Goal: Entertainment & Leisure: Browse casually

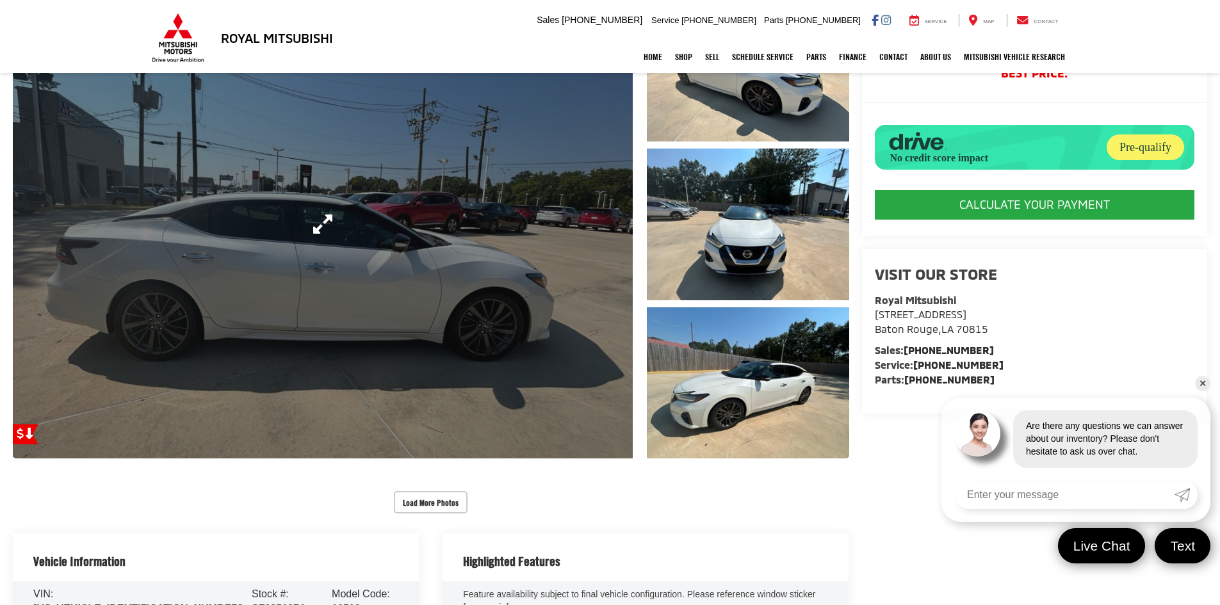
scroll to position [128, 0]
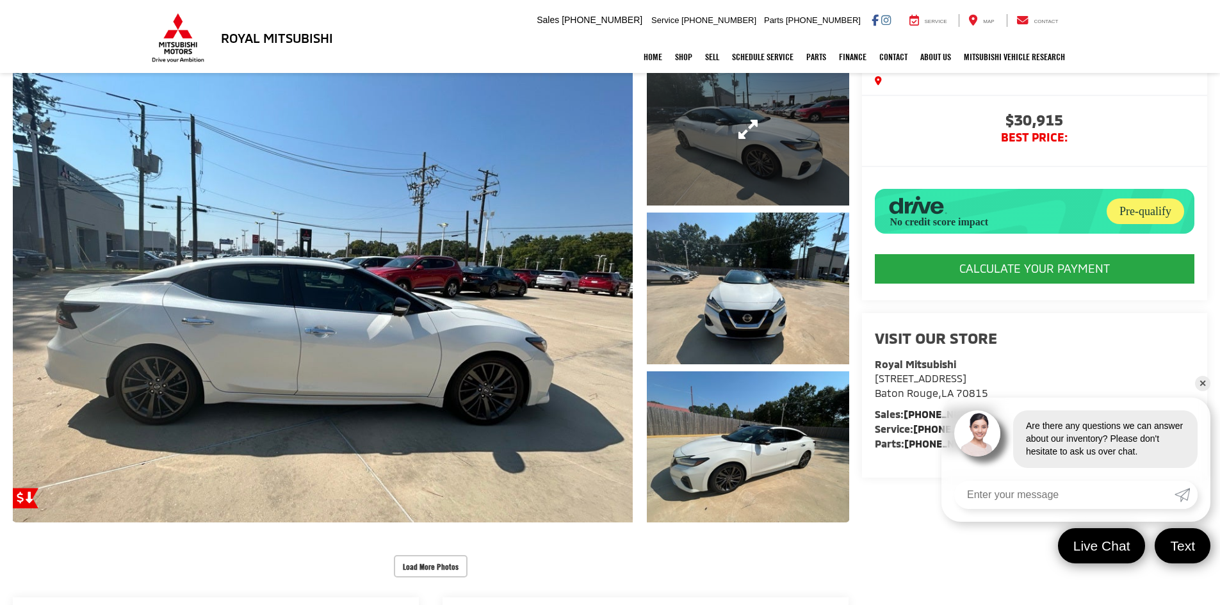
click at [727, 159] on link "Expand Photo 1" at bounding box center [748, 130] width 202 height 152
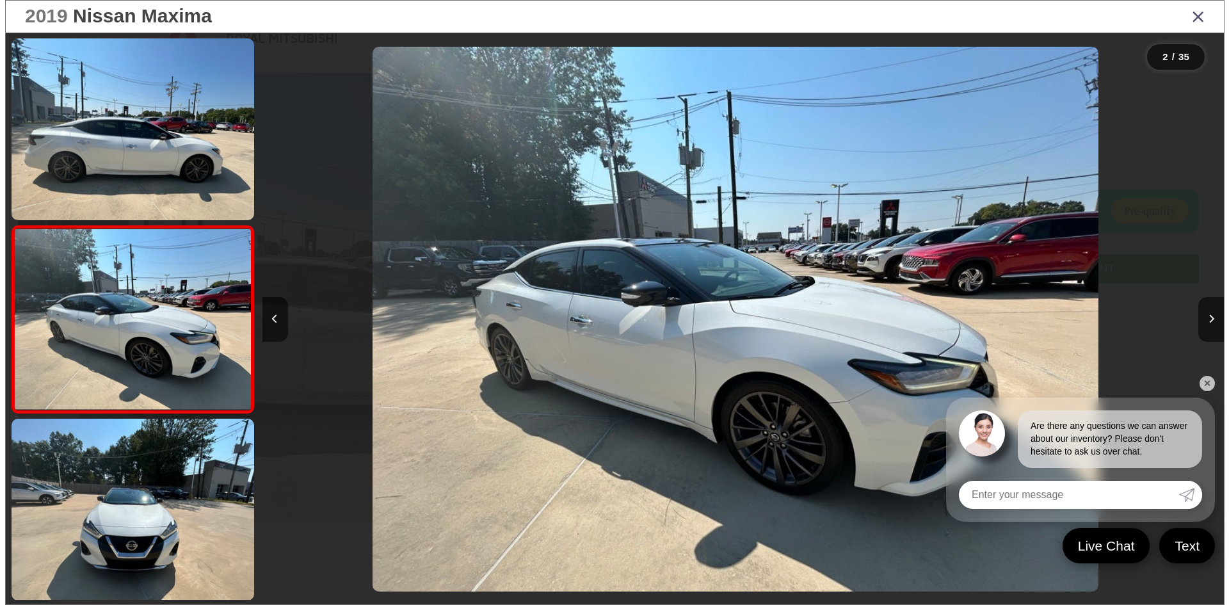
scroll to position [40, 0]
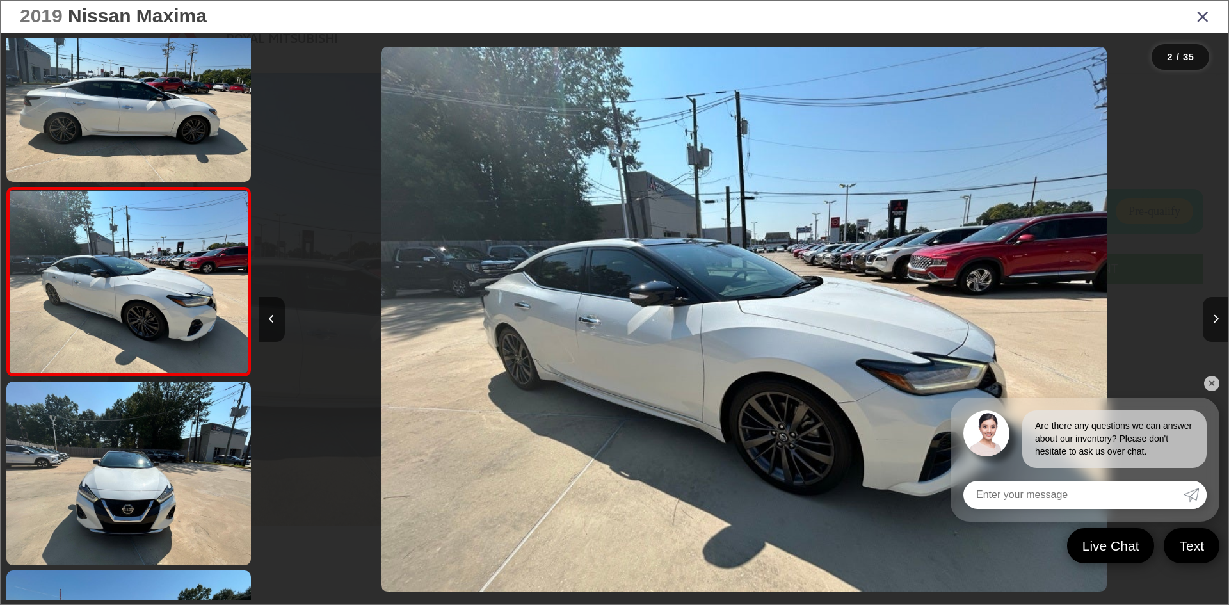
click at [1216, 382] on link "✕" at bounding box center [1211, 383] width 15 height 15
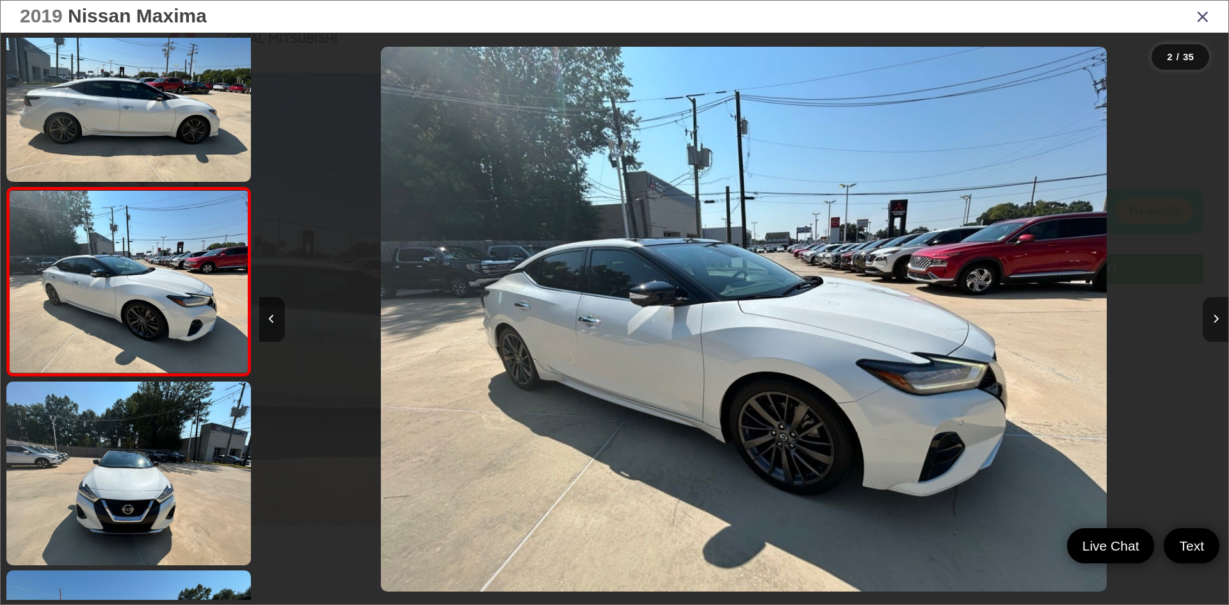
click at [1207, 325] on button "Next image" at bounding box center [1216, 319] width 26 height 45
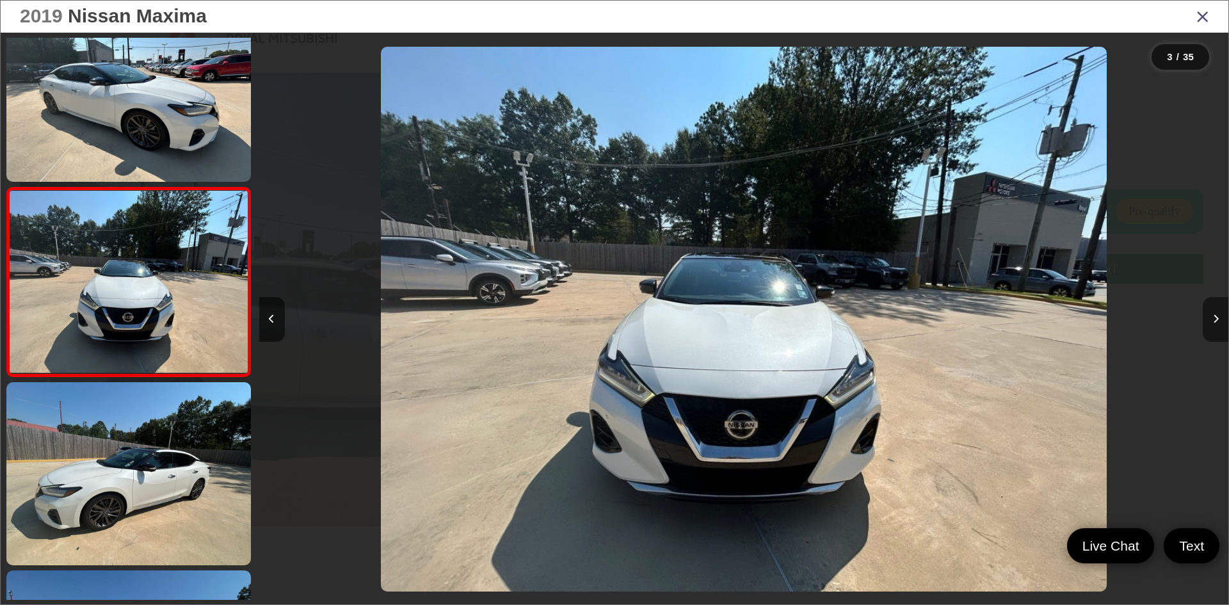
click at [1207, 325] on button "Next image" at bounding box center [1216, 319] width 26 height 45
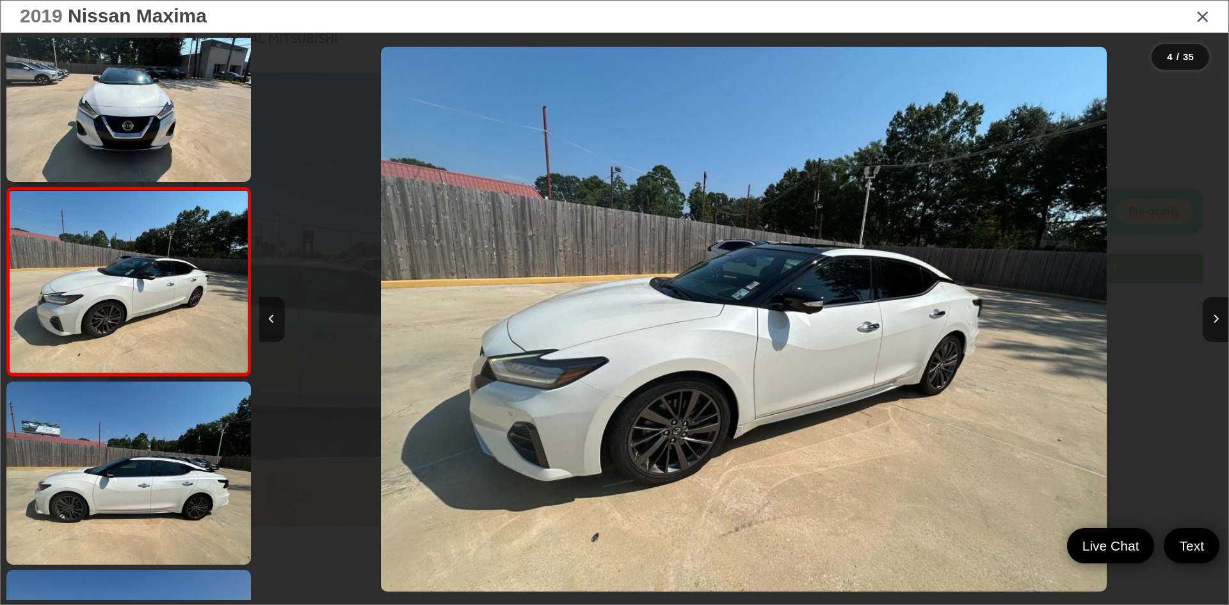
click at [265, 337] on button "Previous image" at bounding box center [272, 319] width 26 height 45
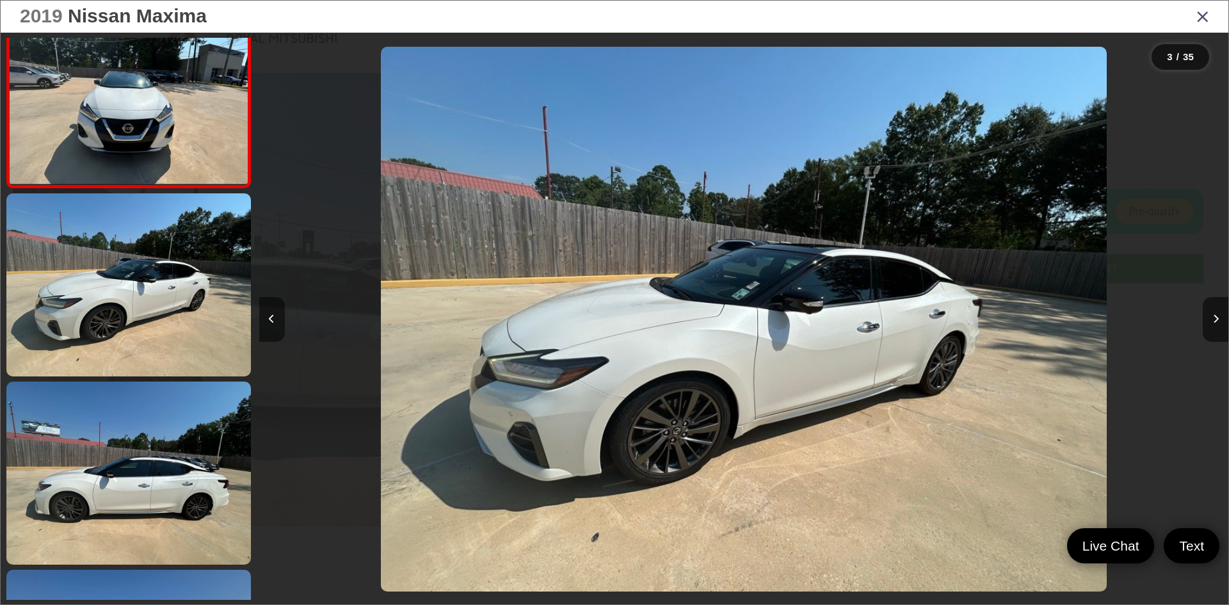
scroll to position [228, 0]
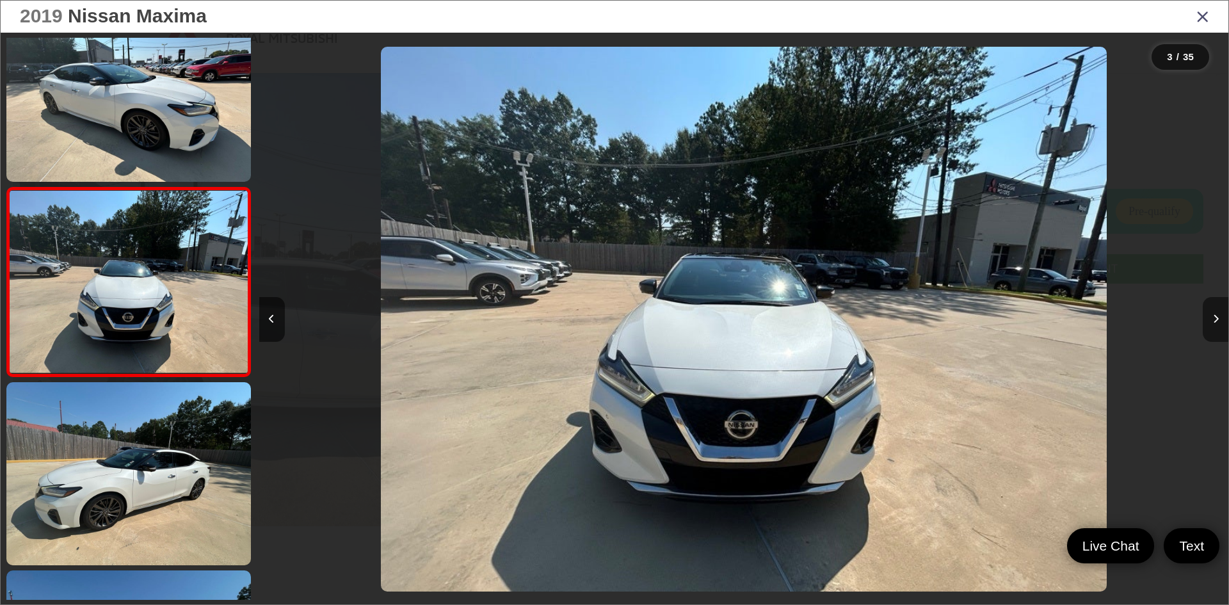
click at [1213, 319] on icon "Next image" at bounding box center [1216, 318] width 6 height 9
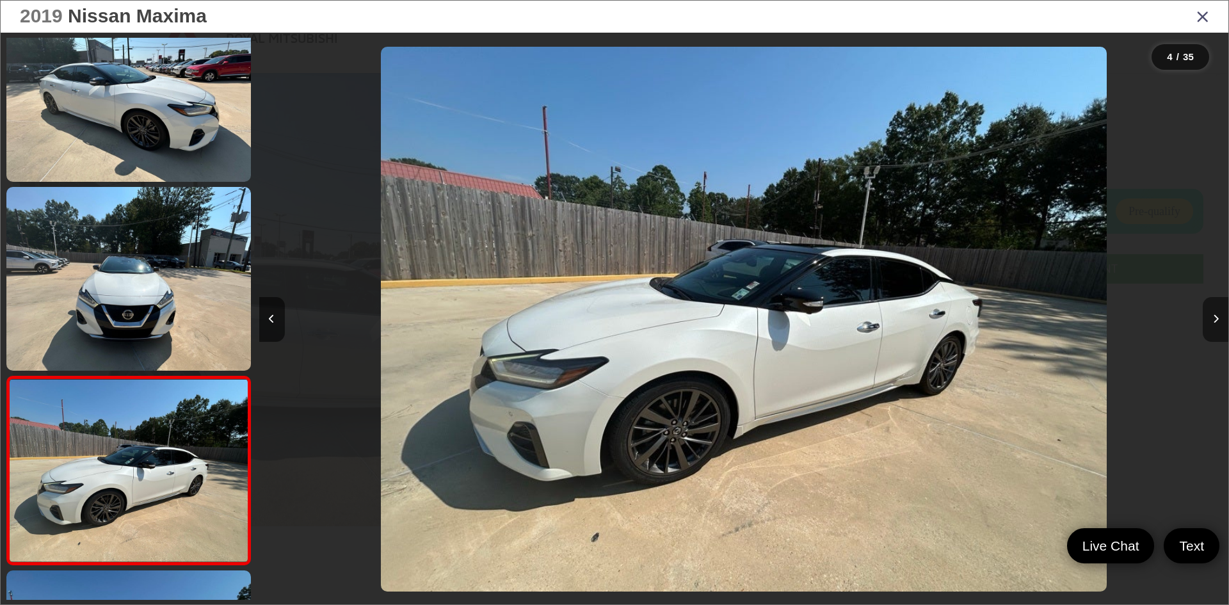
scroll to position [417, 0]
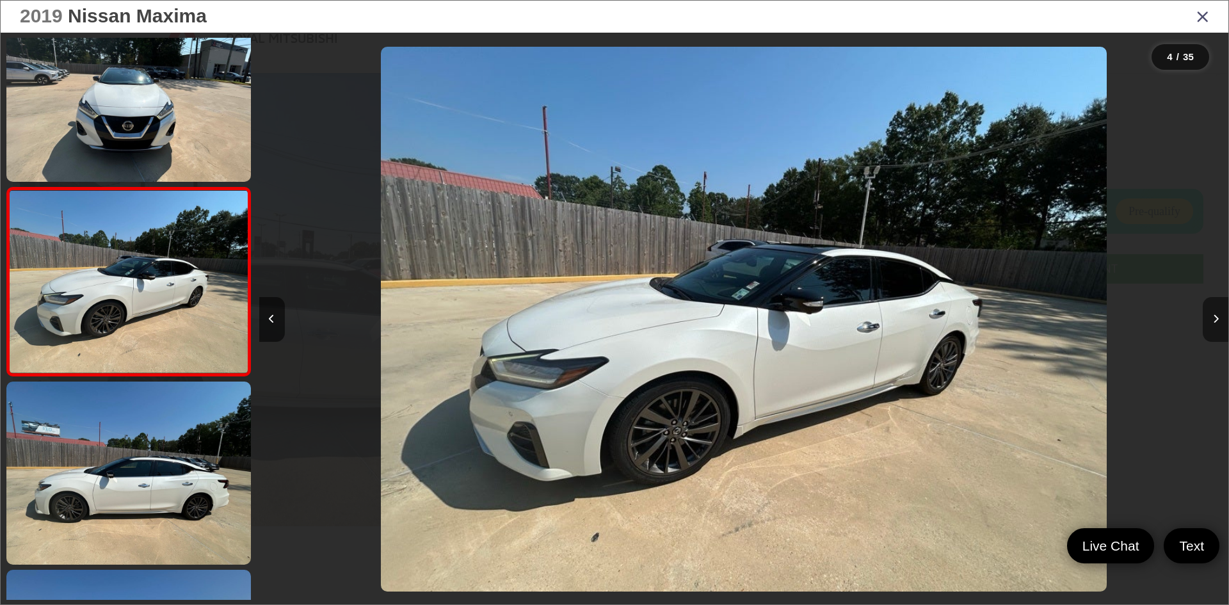
click at [1213, 319] on icon "Next image" at bounding box center [1216, 318] width 6 height 9
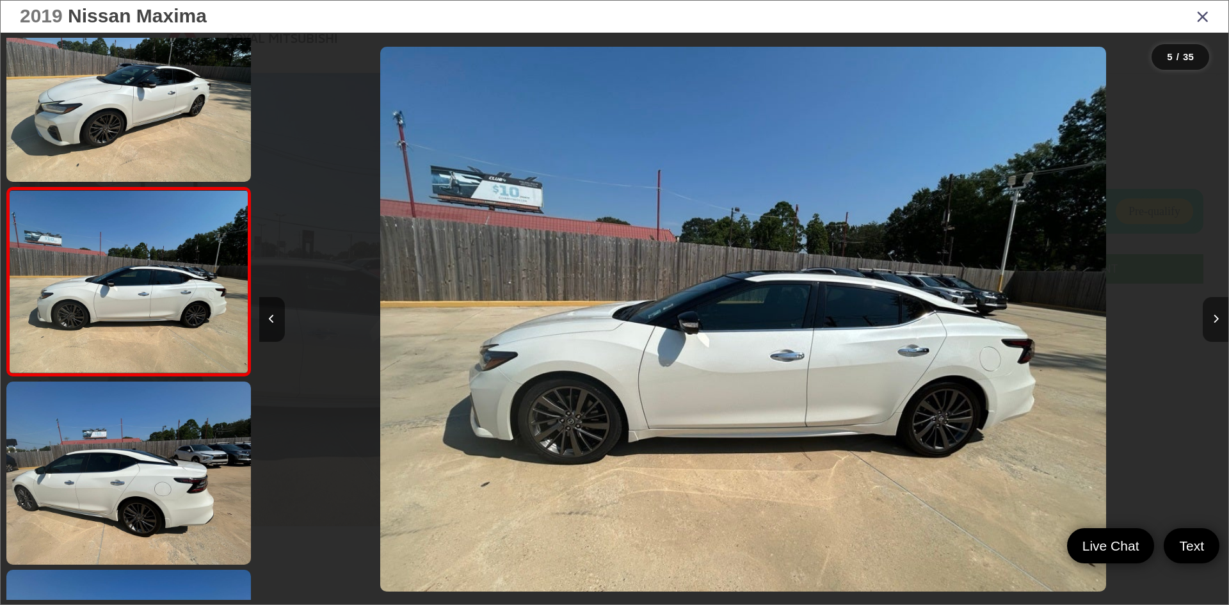
click at [1214, 318] on icon "Next image" at bounding box center [1216, 318] width 6 height 9
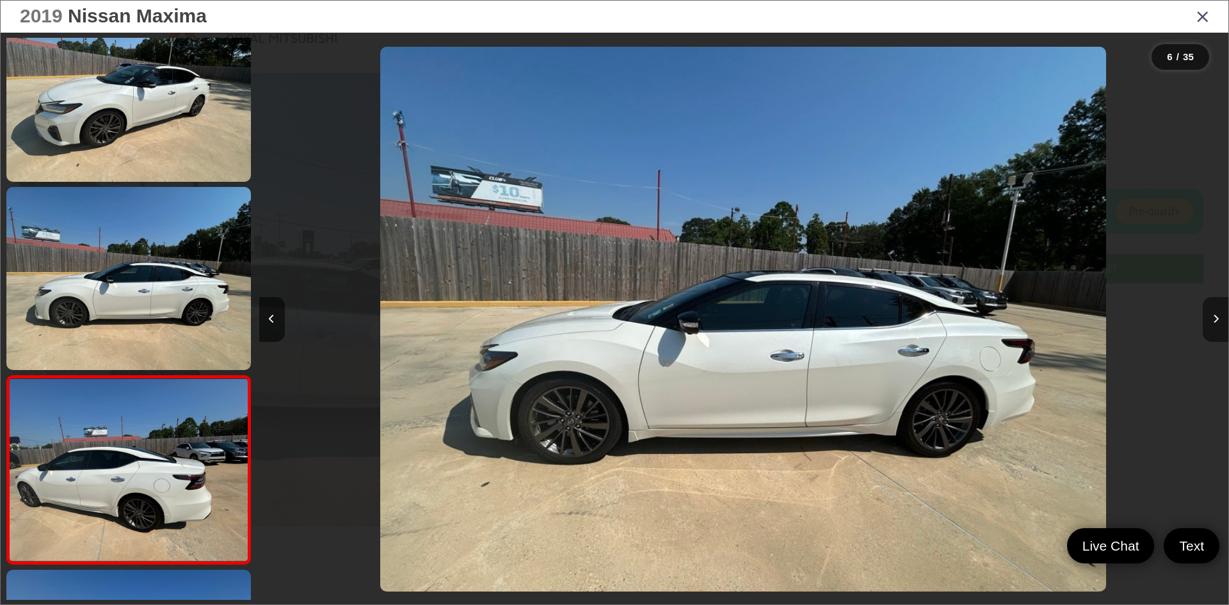
scroll to position [793, 0]
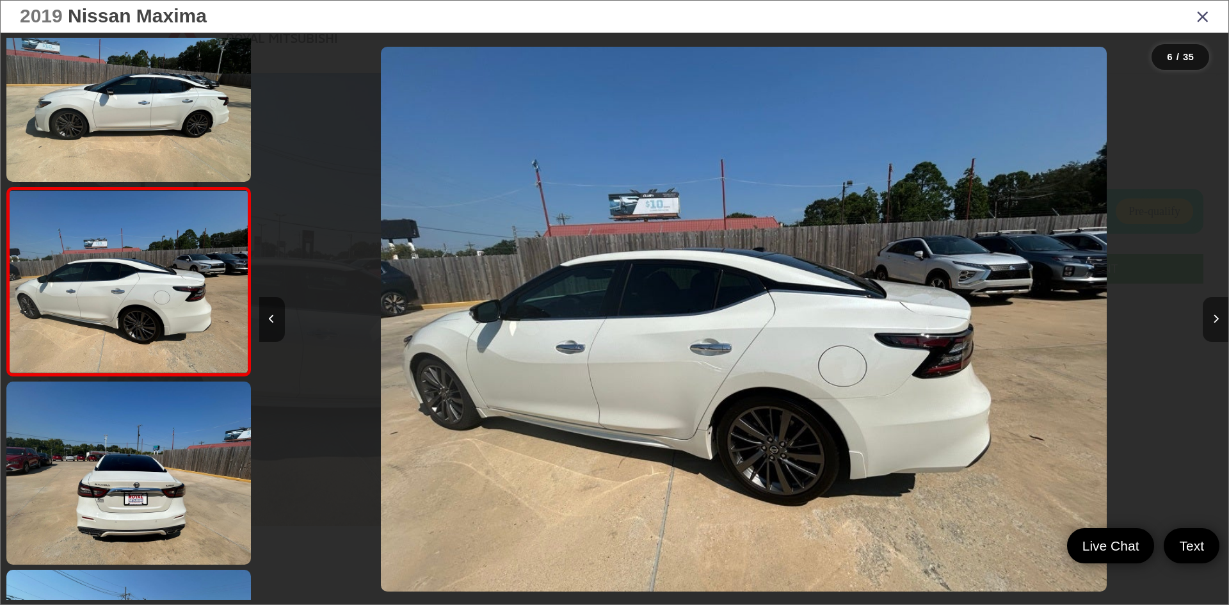
click at [1214, 318] on icon "Next image" at bounding box center [1216, 318] width 6 height 9
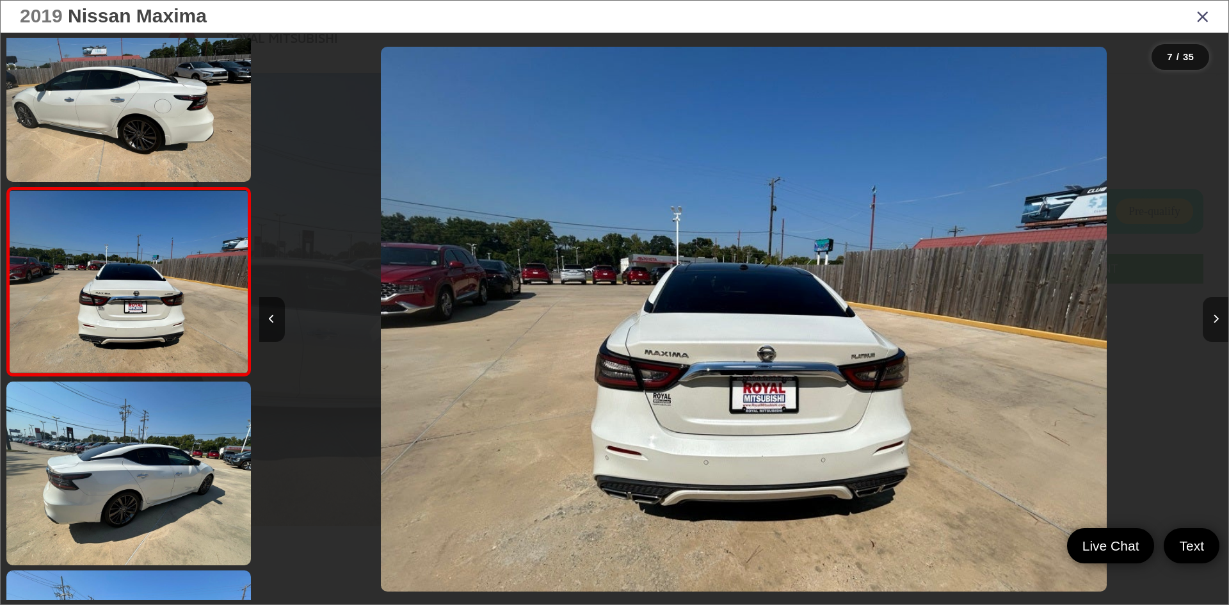
click at [1214, 318] on icon "Next image" at bounding box center [1216, 318] width 6 height 9
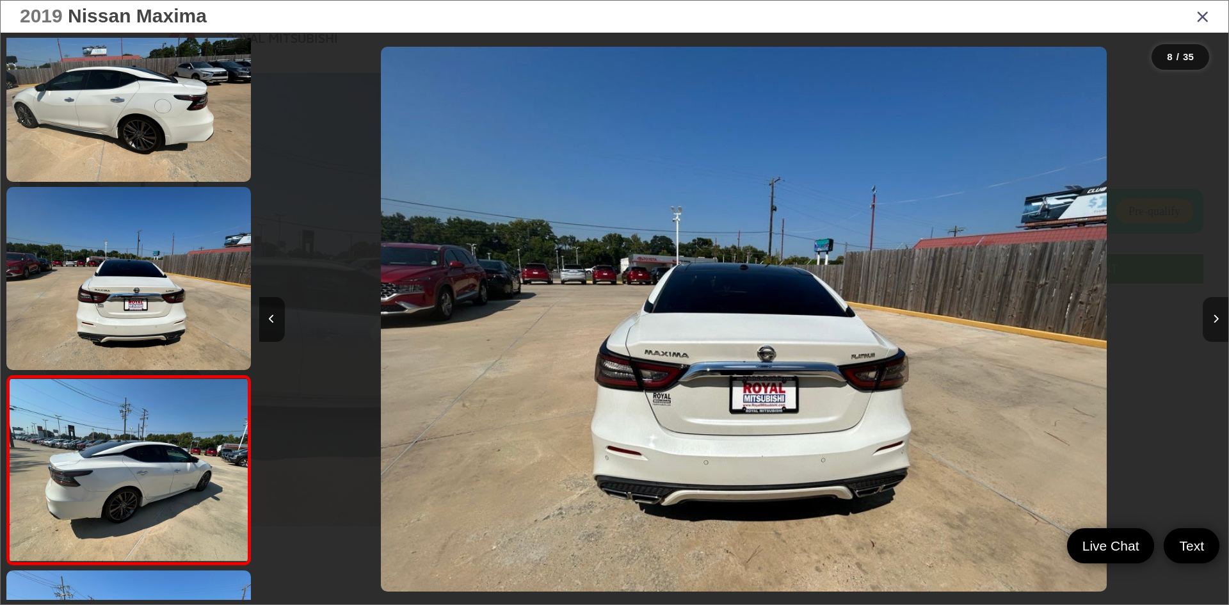
scroll to position [1170, 0]
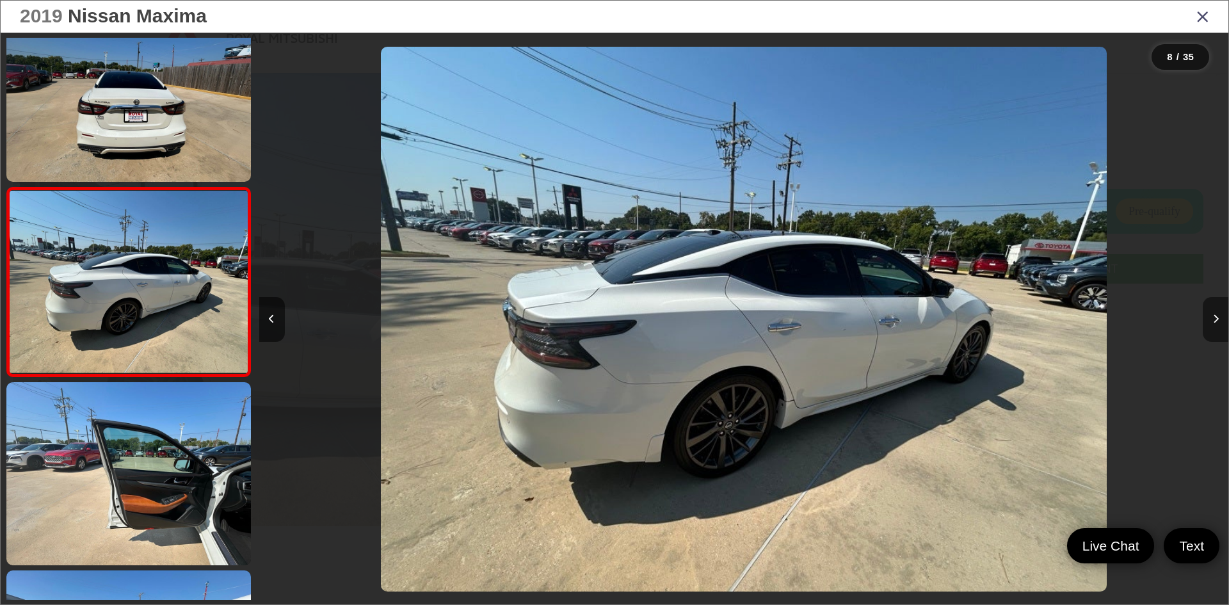
click at [1214, 318] on icon "Next image" at bounding box center [1216, 318] width 6 height 9
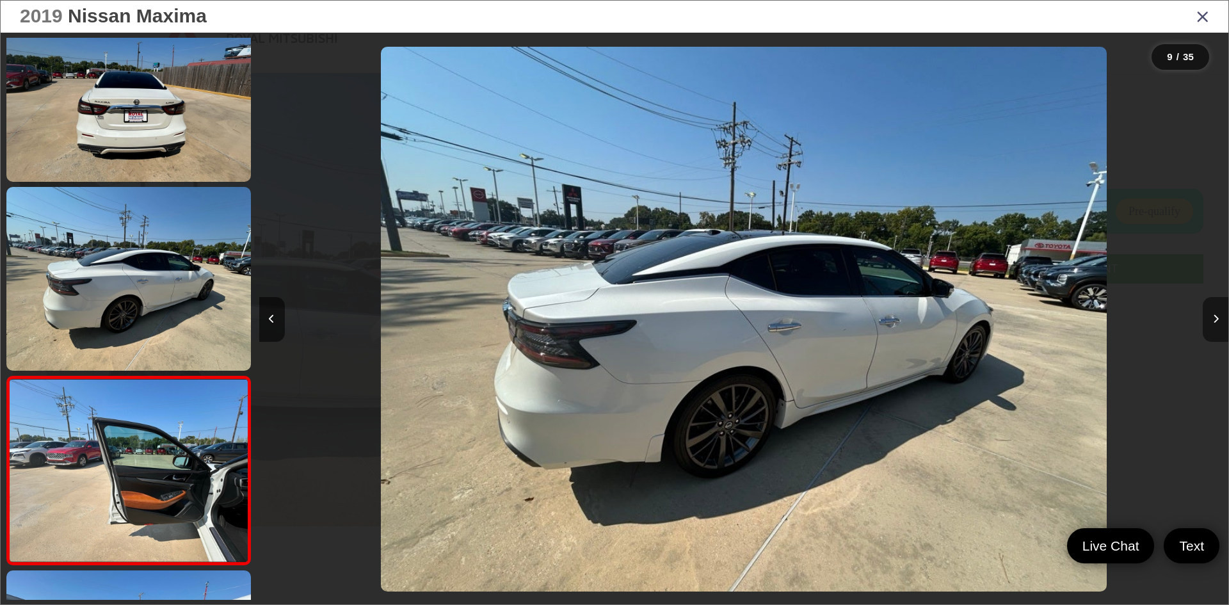
scroll to position [1359, 0]
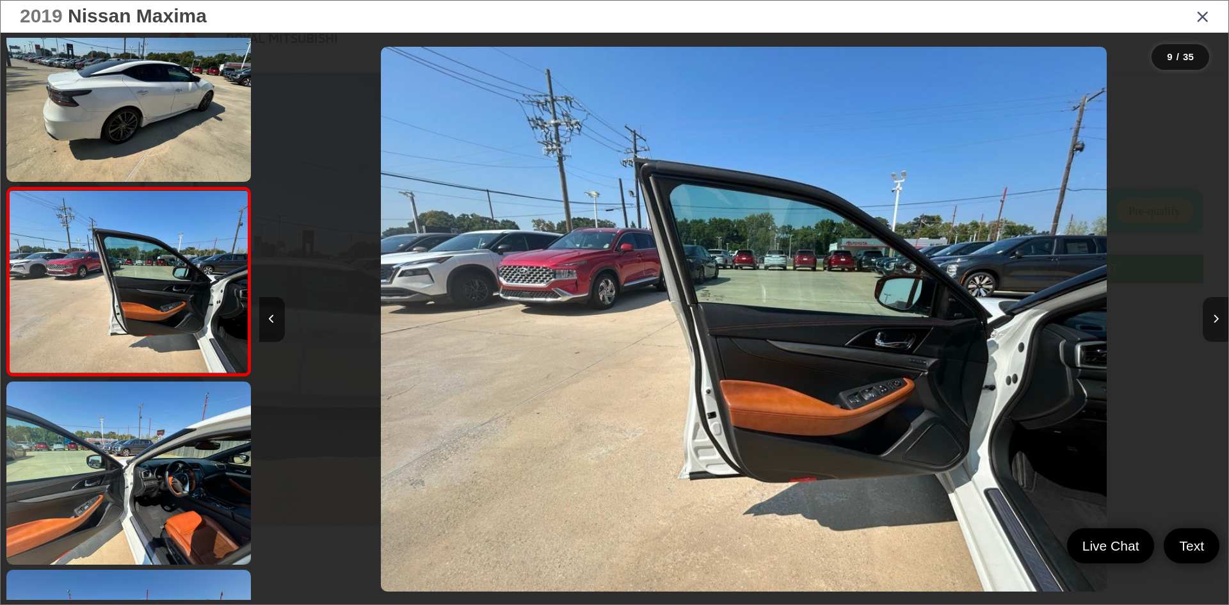
click at [1214, 318] on icon "Next image" at bounding box center [1216, 318] width 6 height 9
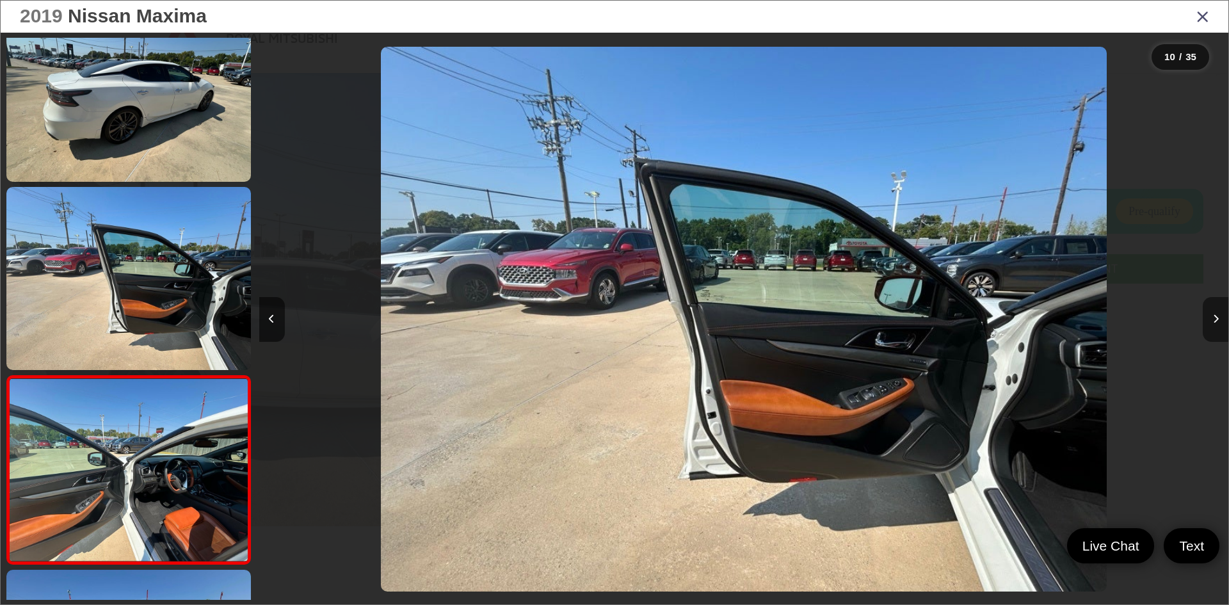
scroll to position [1547, 0]
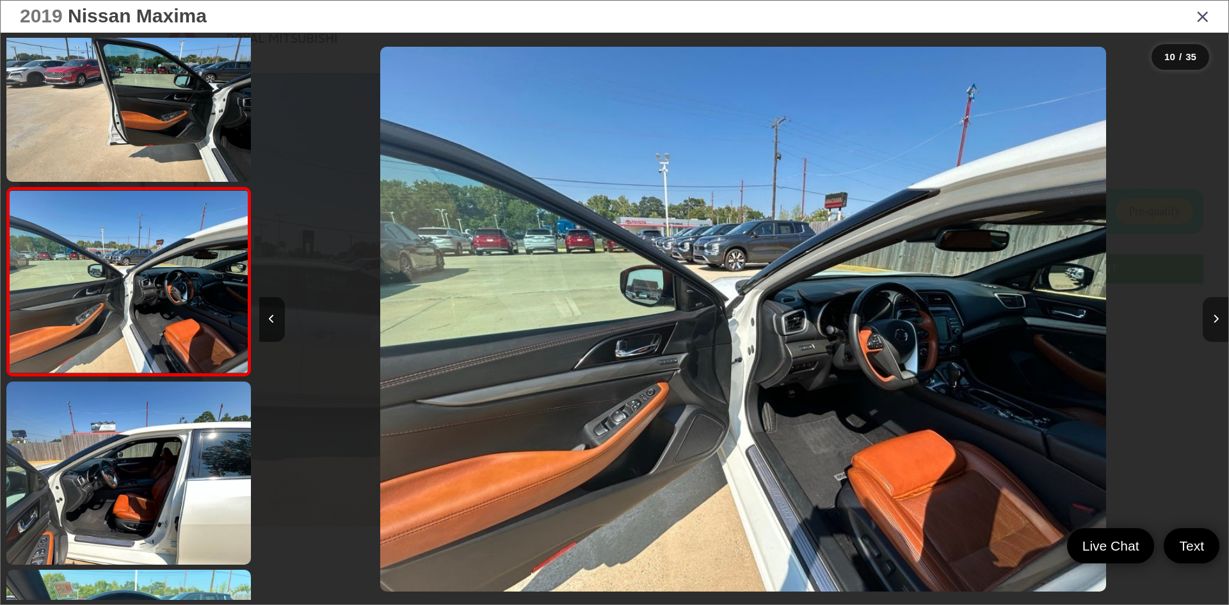
click at [1214, 318] on icon "Next image" at bounding box center [1216, 318] width 6 height 9
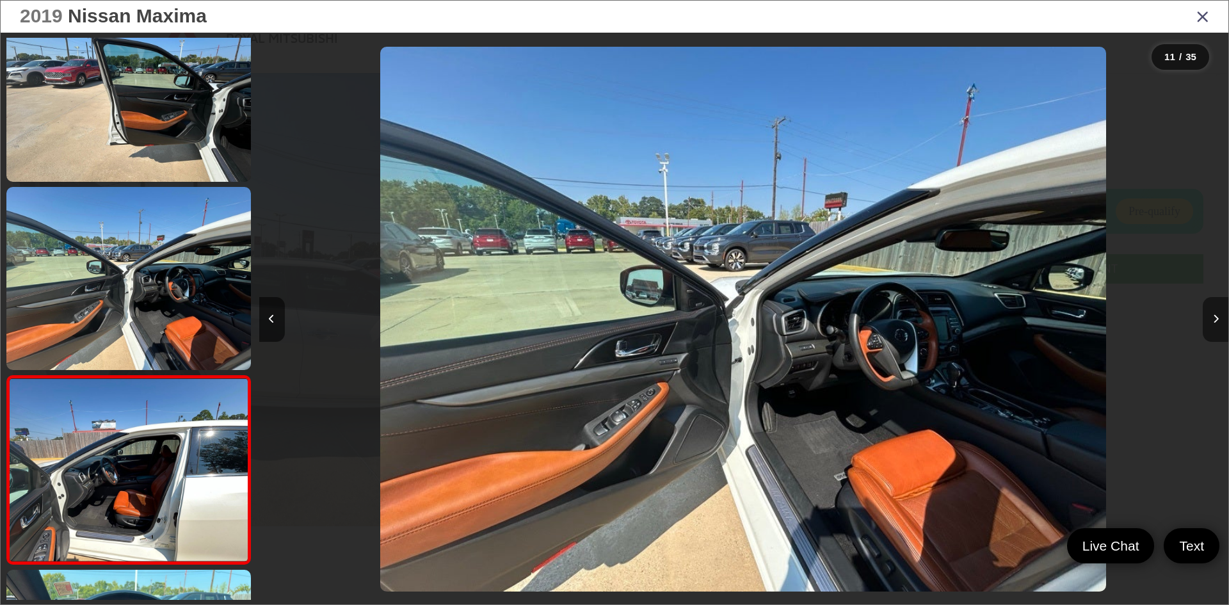
scroll to position [1735, 0]
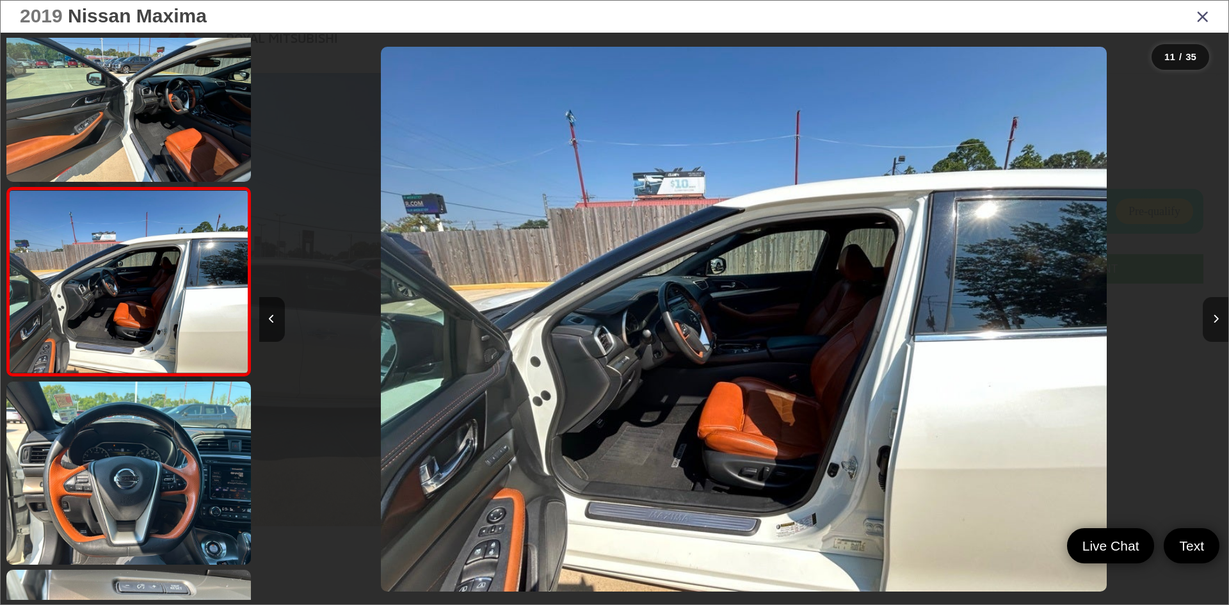
click at [1214, 318] on icon "Next image" at bounding box center [1216, 318] width 6 height 9
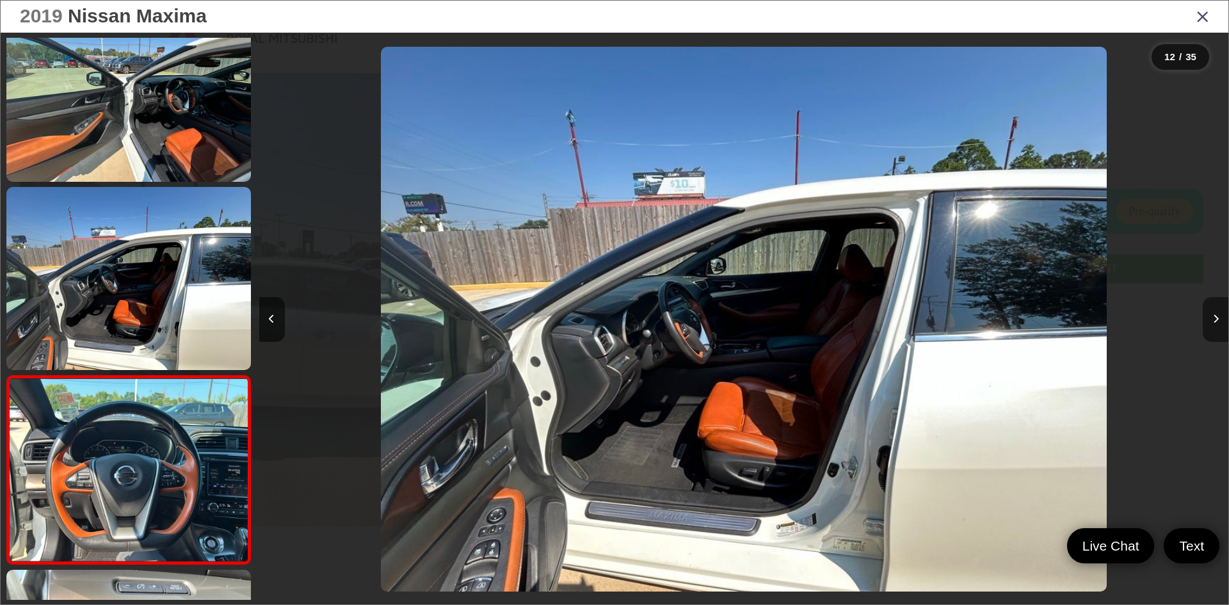
scroll to position [0, 0]
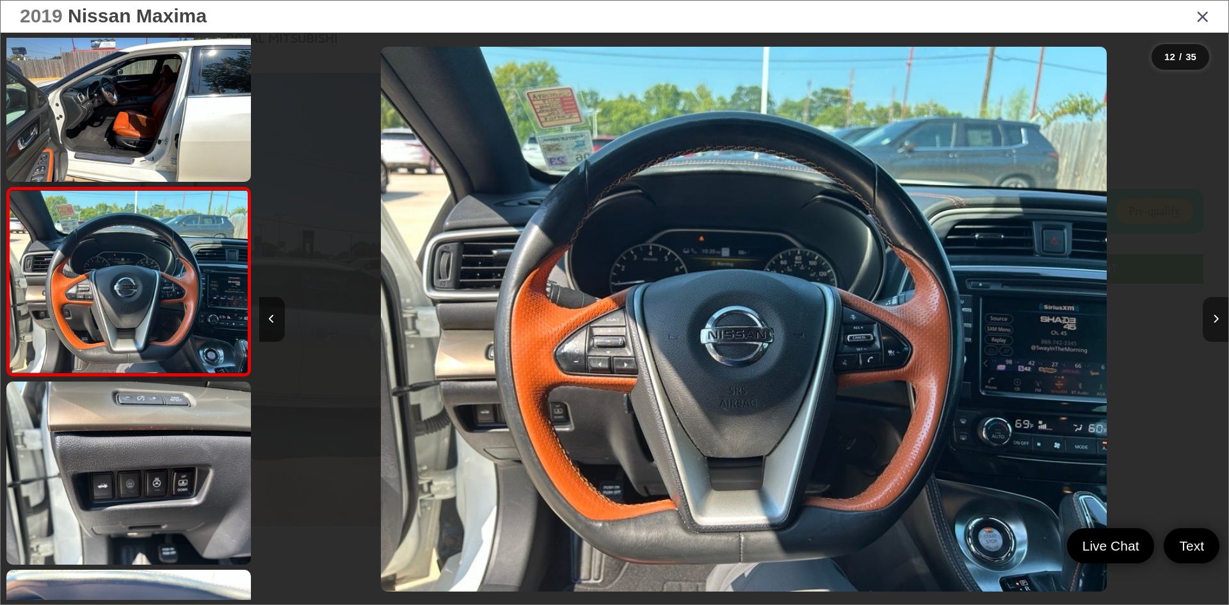
click at [1214, 318] on icon "Next image" at bounding box center [1216, 318] width 6 height 9
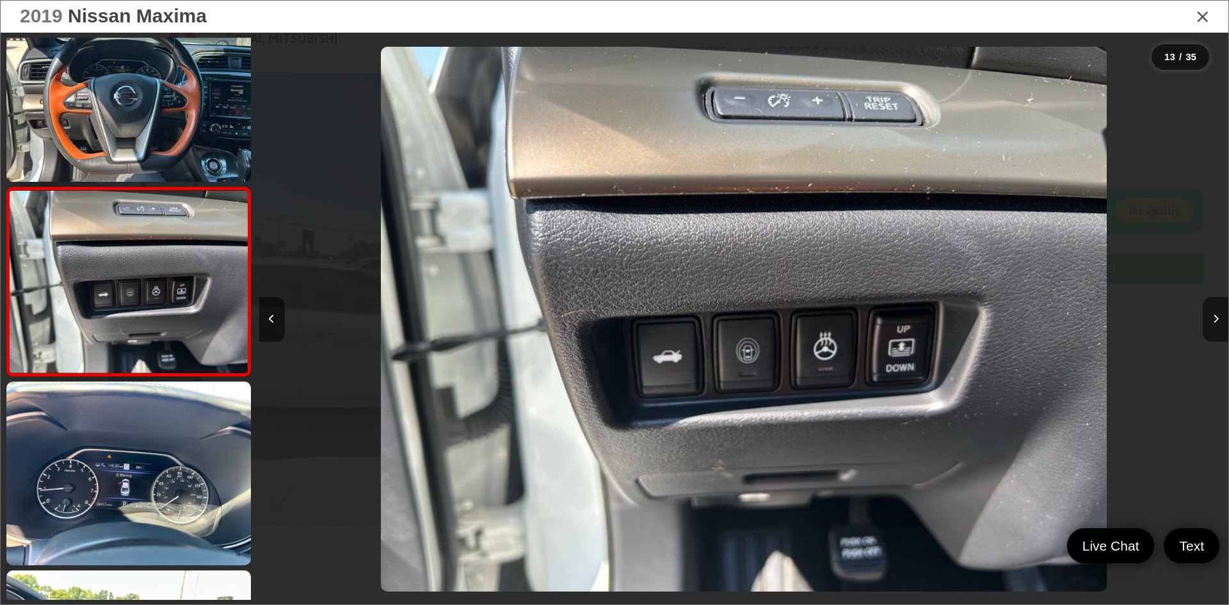
click at [1214, 318] on icon "Next image" at bounding box center [1216, 318] width 6 height 9
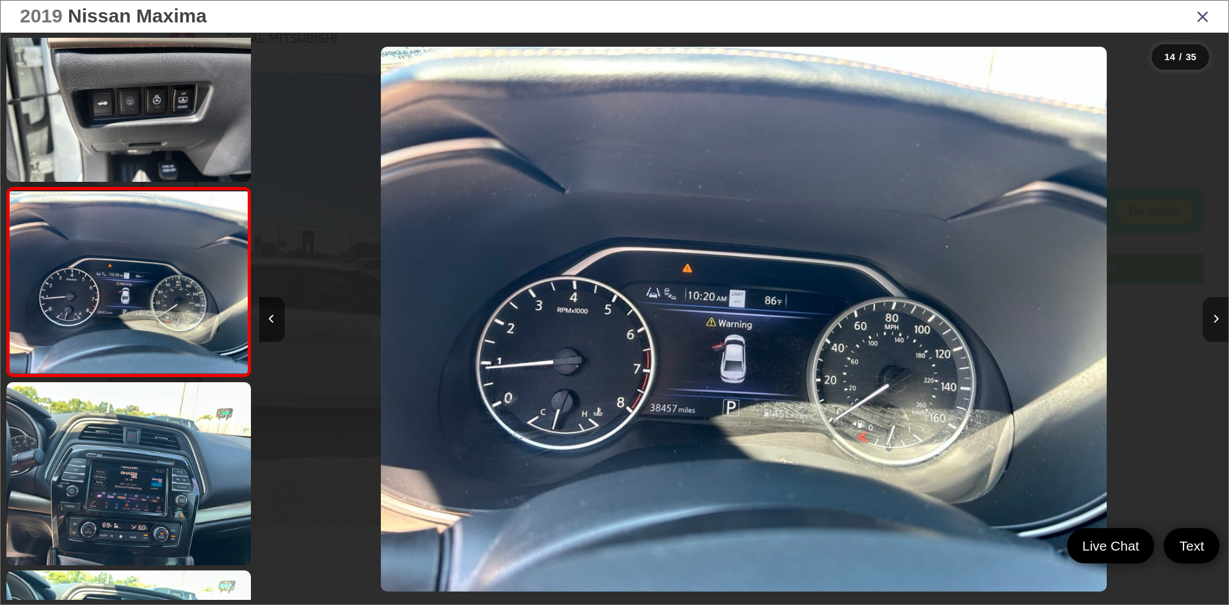
click at [1214, 318] on icon "Next image" at bounding box center [1216, 318] width 6 height 9
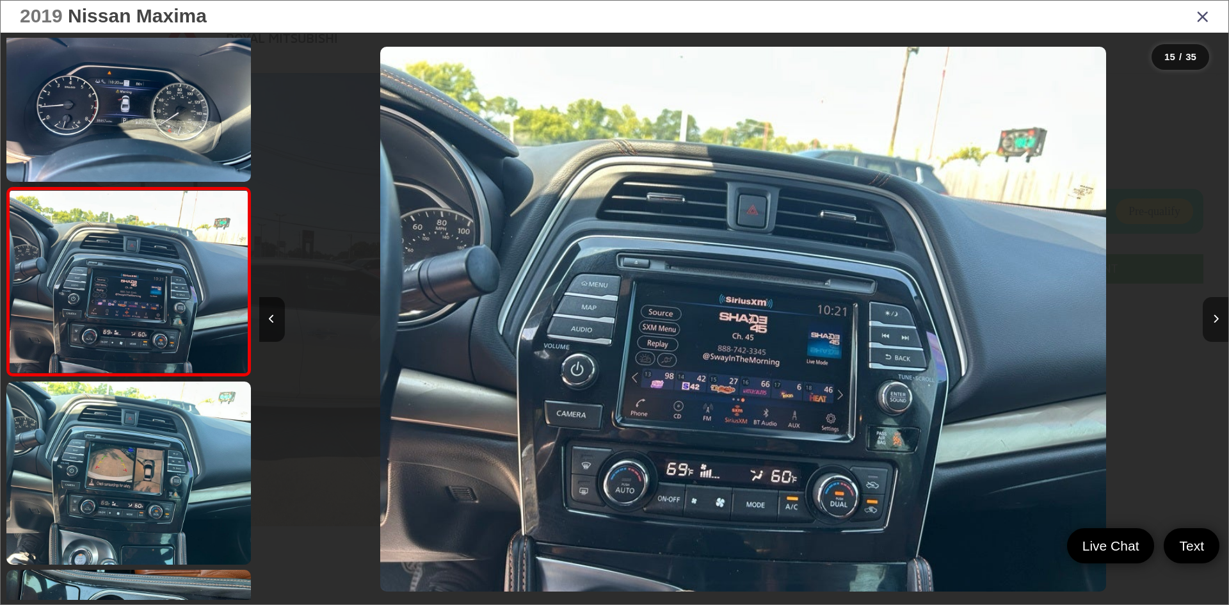
click at [1214, 318] on icon "Next image" at bounding box center [1216, 318] width 6 height 9
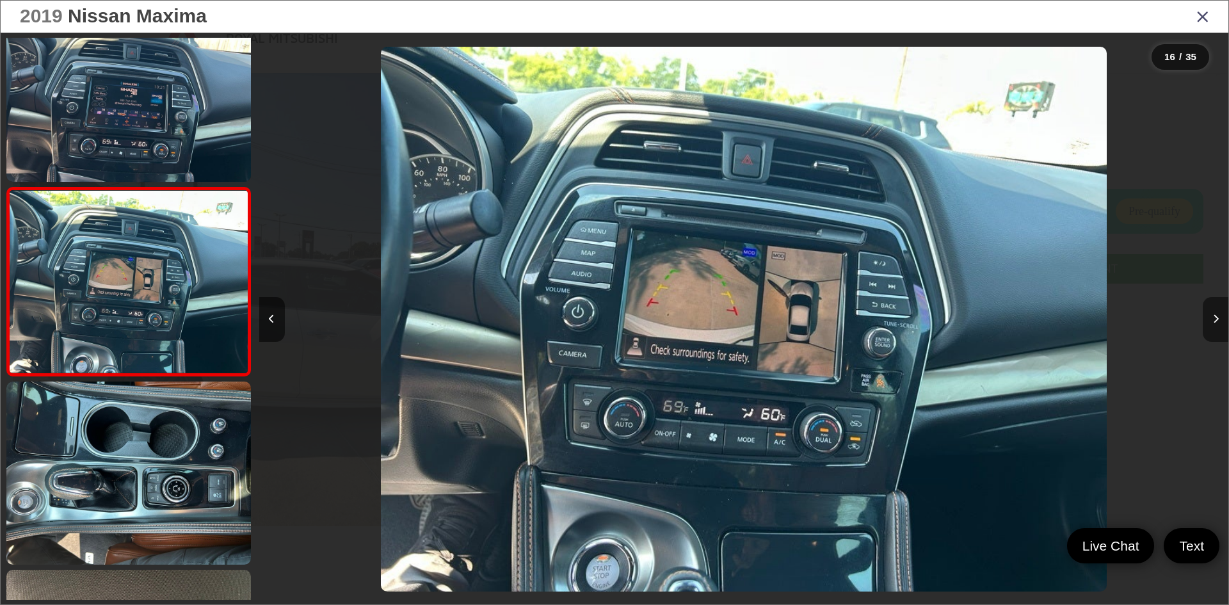
click at [1218, 319] on icon "Next image" at bounding box center [1216, 318] width 6 height 9
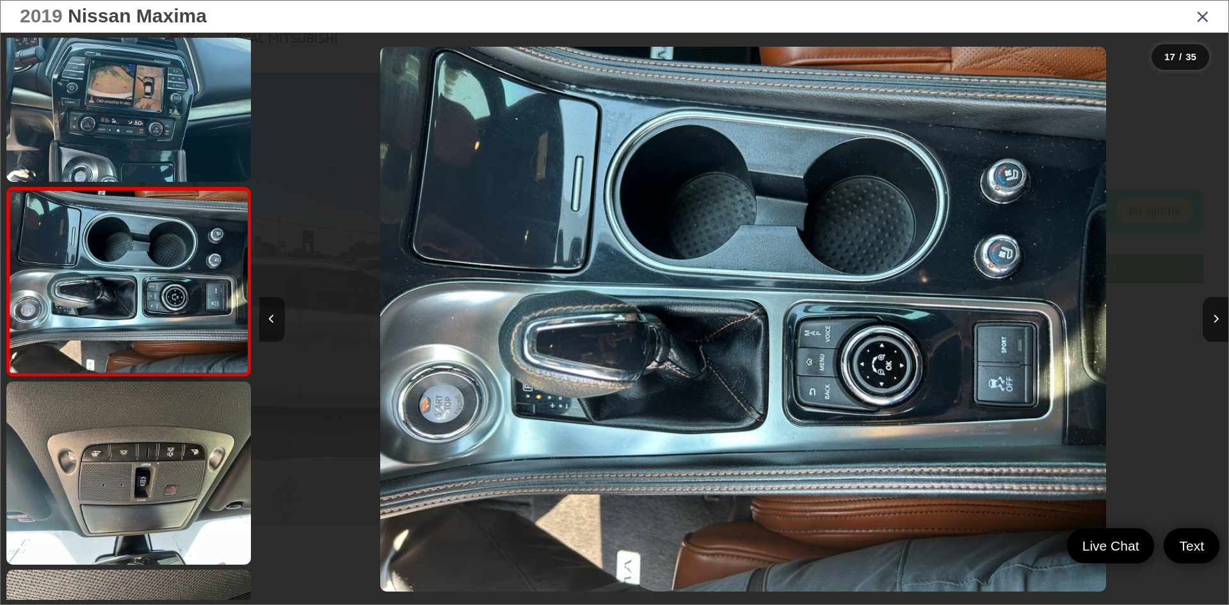
click at [278, 323] on button "Previous image" at bounding box center [272, 319] width 26 height 45
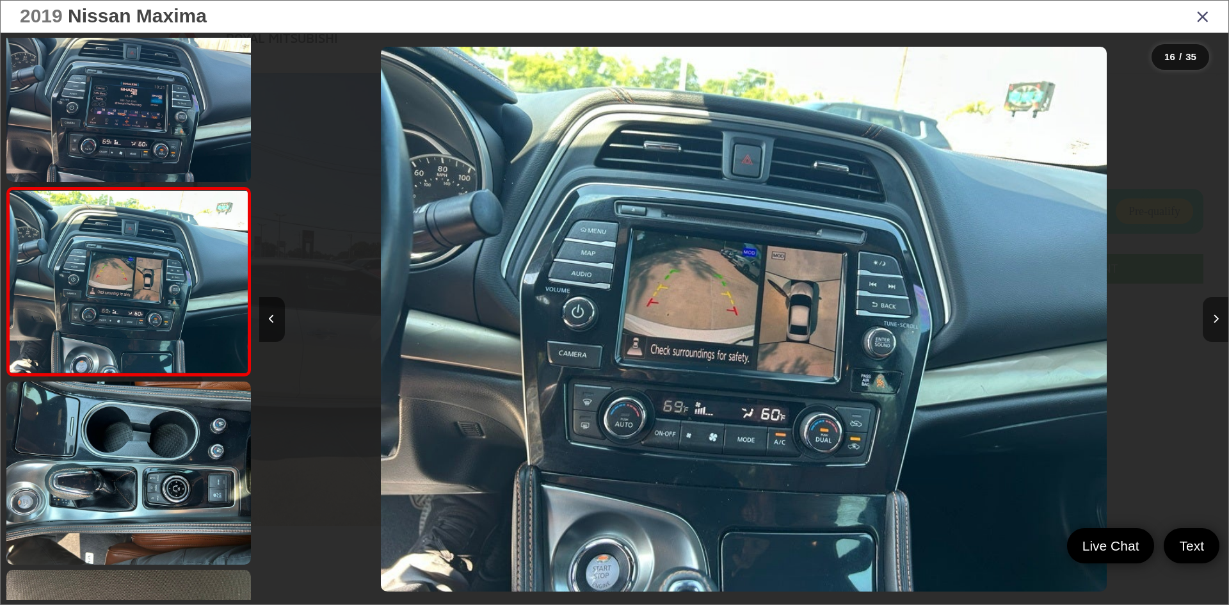
click at [1213, 312] on button "Next image" at bounding box center [1216, 319] width 26 height 45
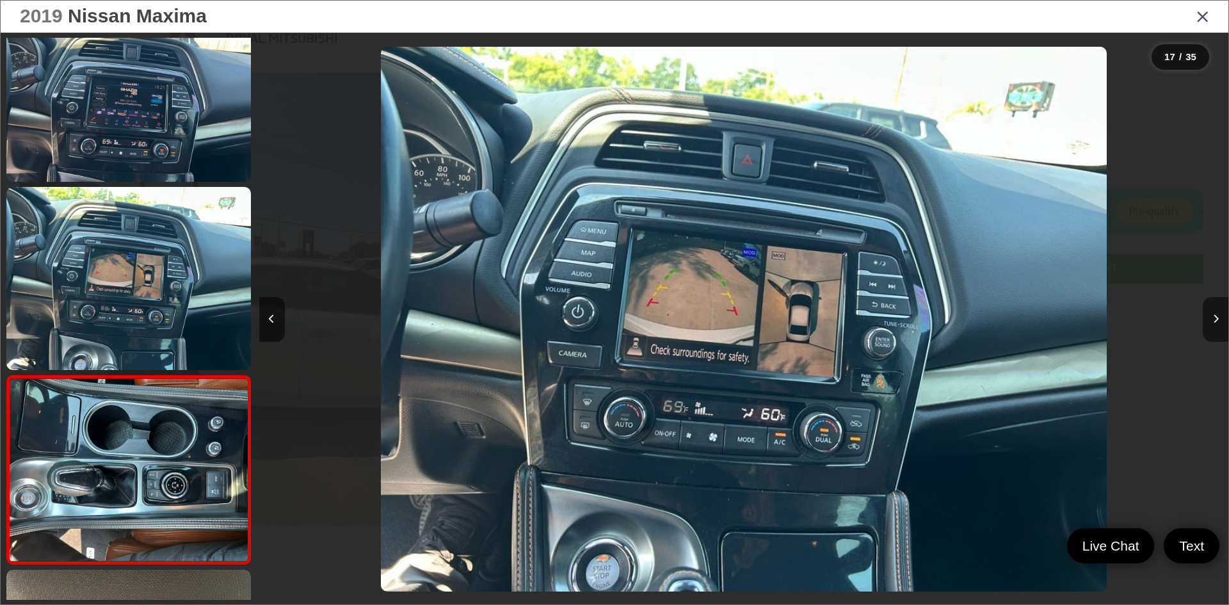
scroll to position [2865, 0]
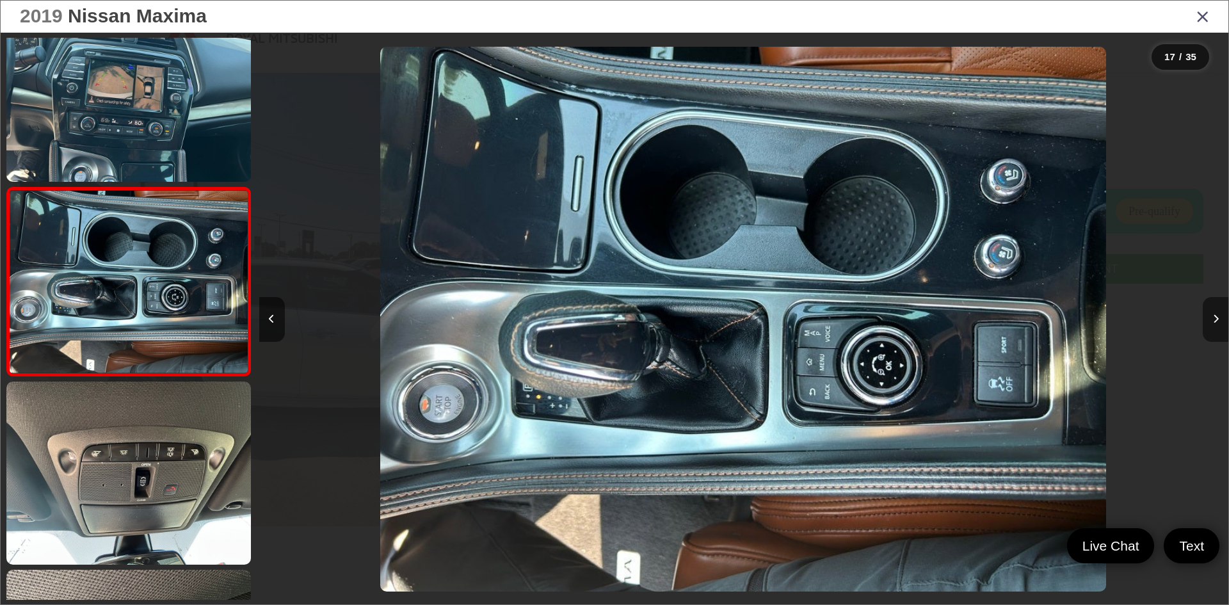
click at [1213, 312] on button "Next image" at bounding box center [1216, 319] width 26 height 45
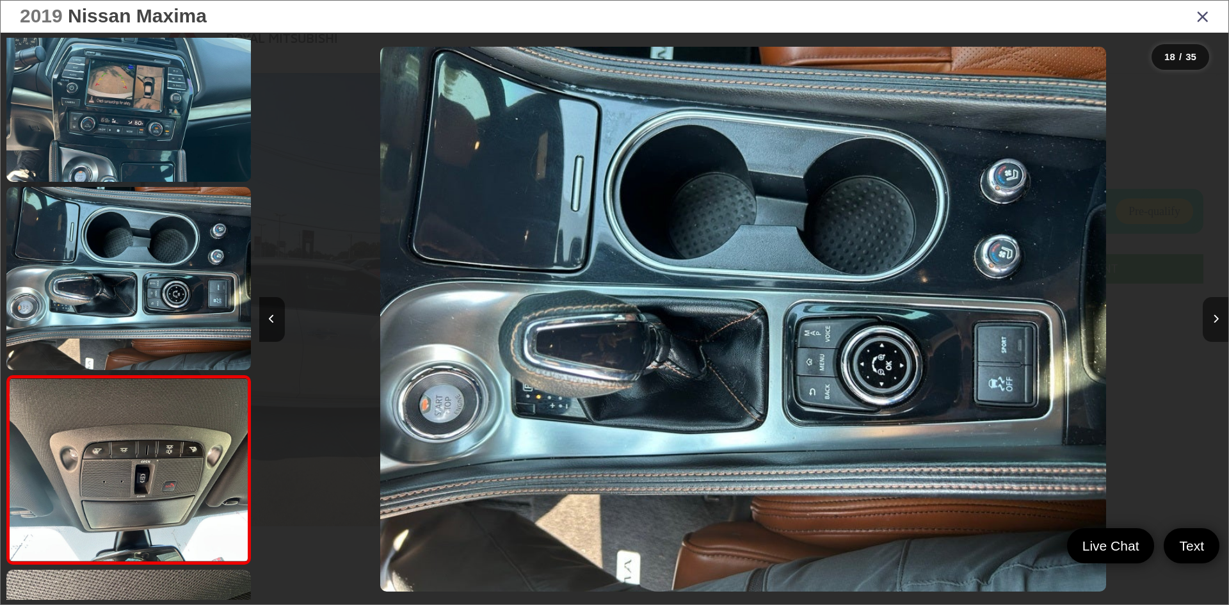
scroll to position [3053, 0]
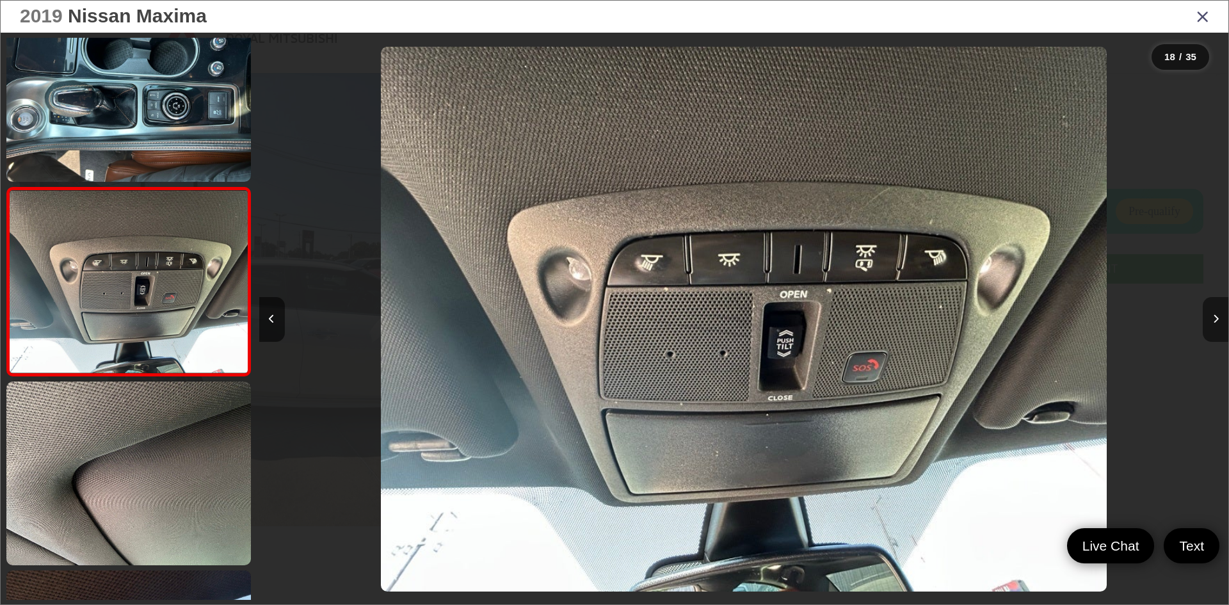
click at [1213, 312] on button "Next image" at bounding box center [1216, 319] width 26 height 45
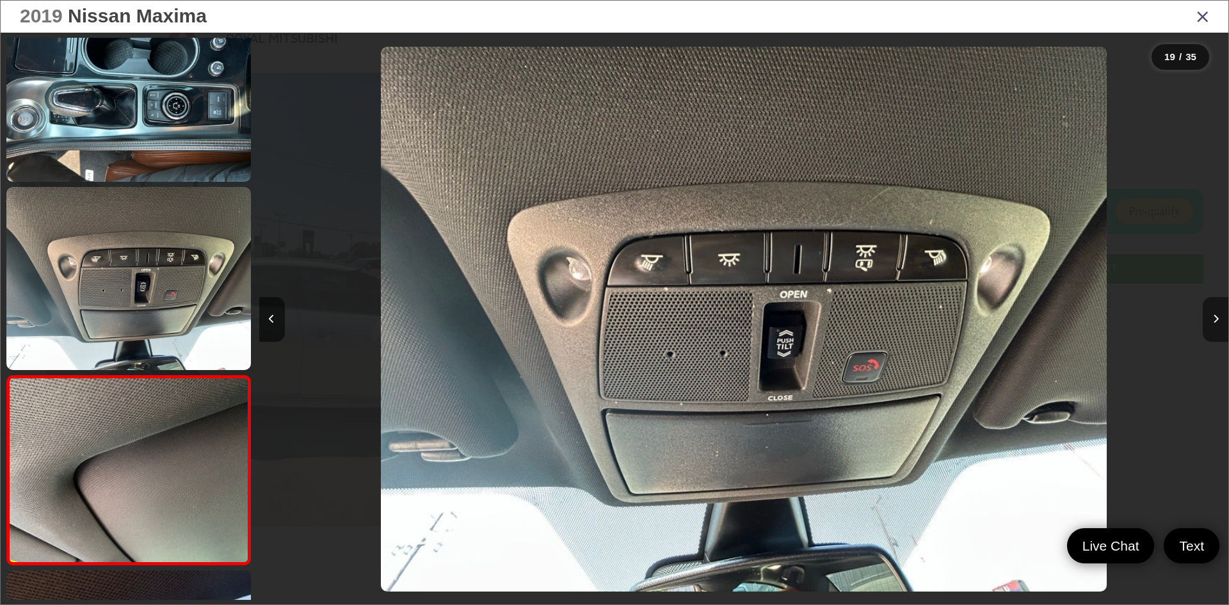
scroll to position [3241, 0]
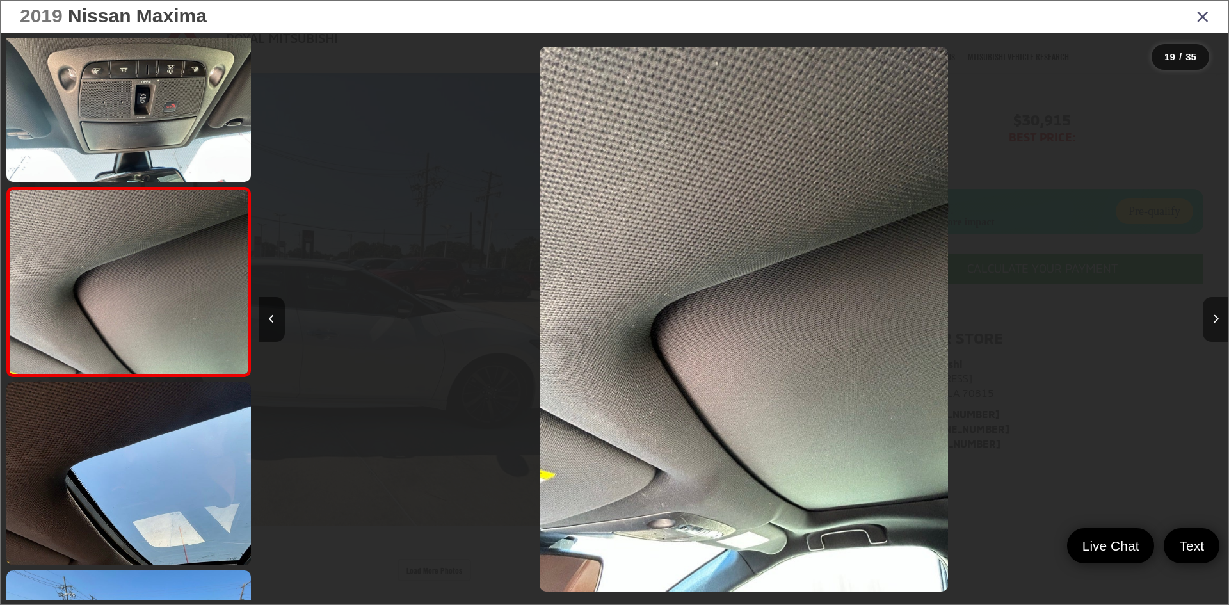
click at [1213, 312] on button "Next image" at bounding box center [1216, 319] width 26 height 45
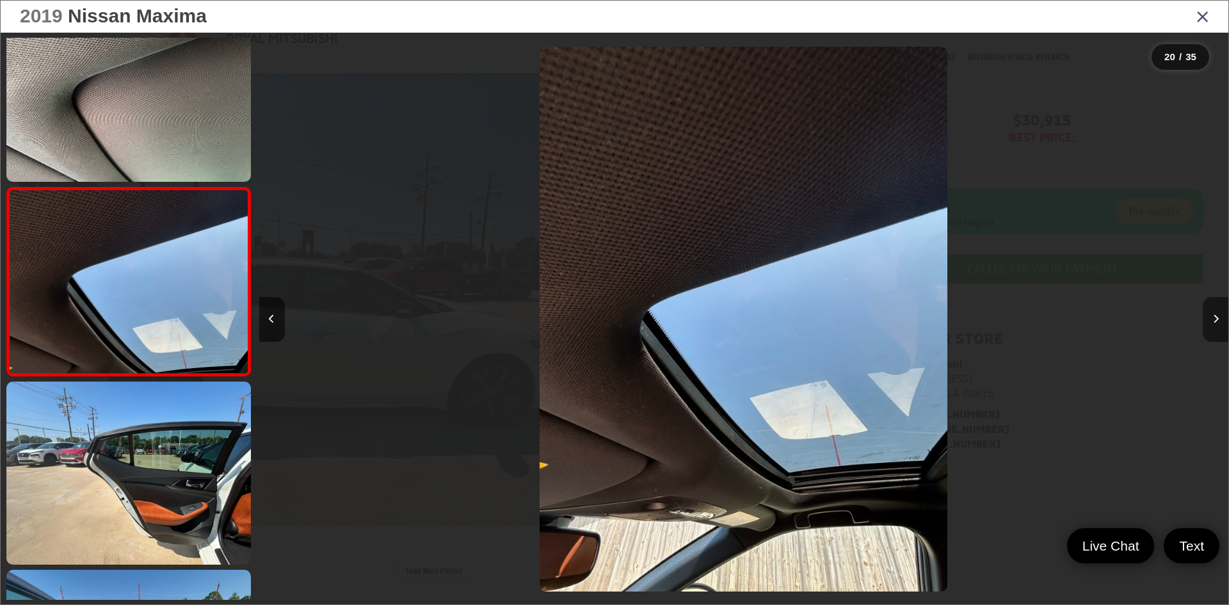
click at [1213, 312] on button "Next image" at bounding box center [1216, 319] width 26 height 45
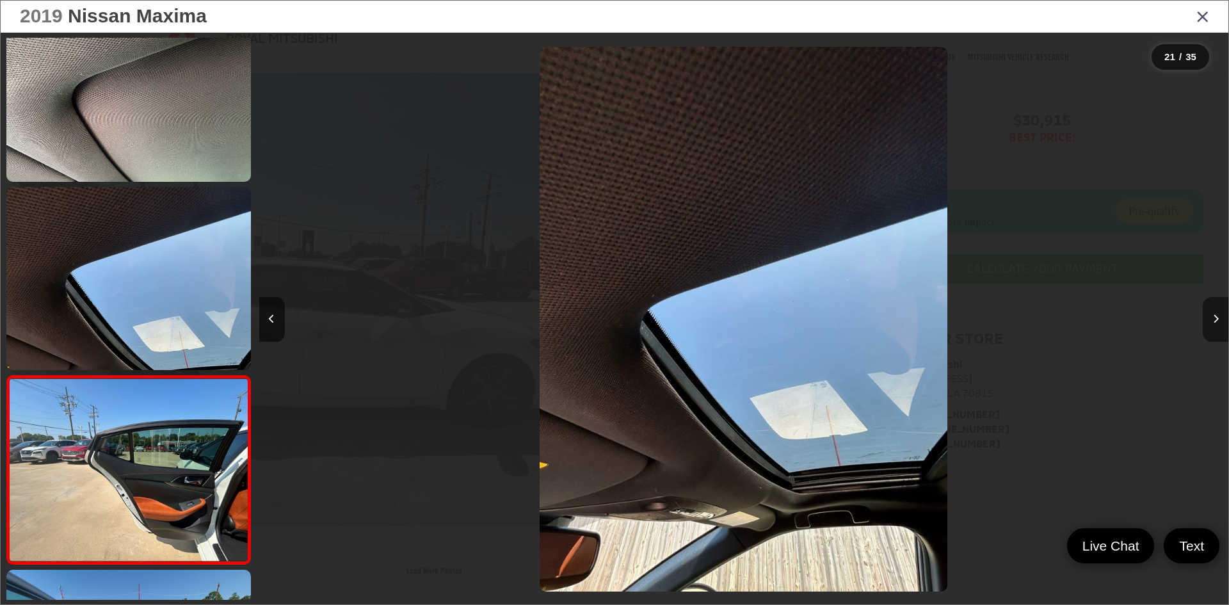
scroll to position [3619, 0]
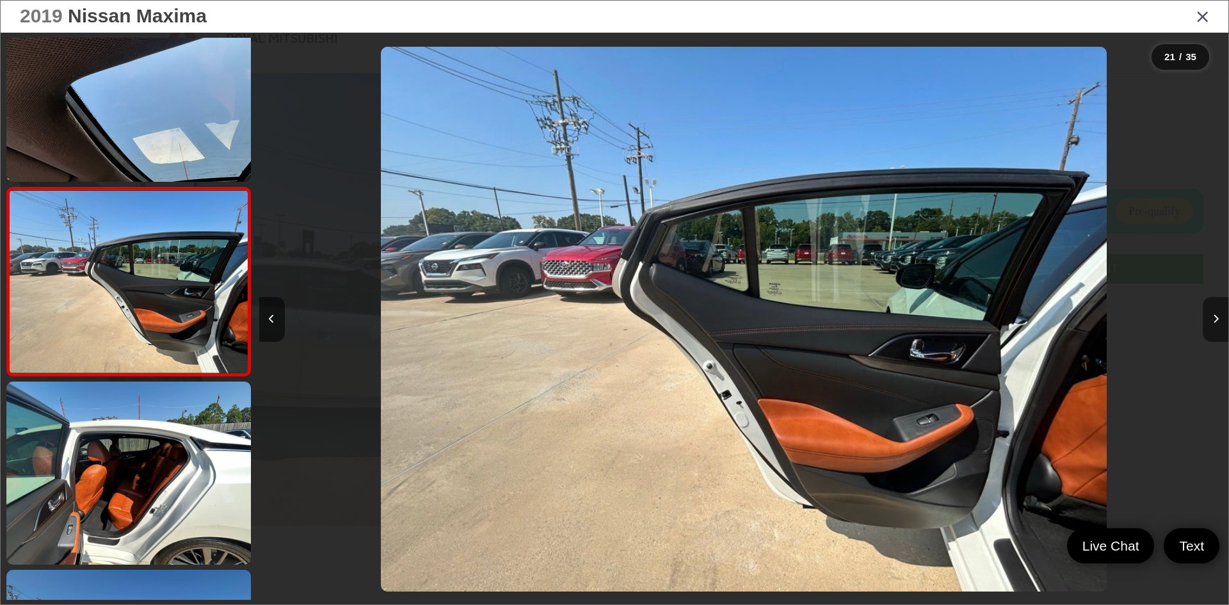
click at [1213, 312] on button "Next image" at bounding box center [1216, 319] width 26 height 45
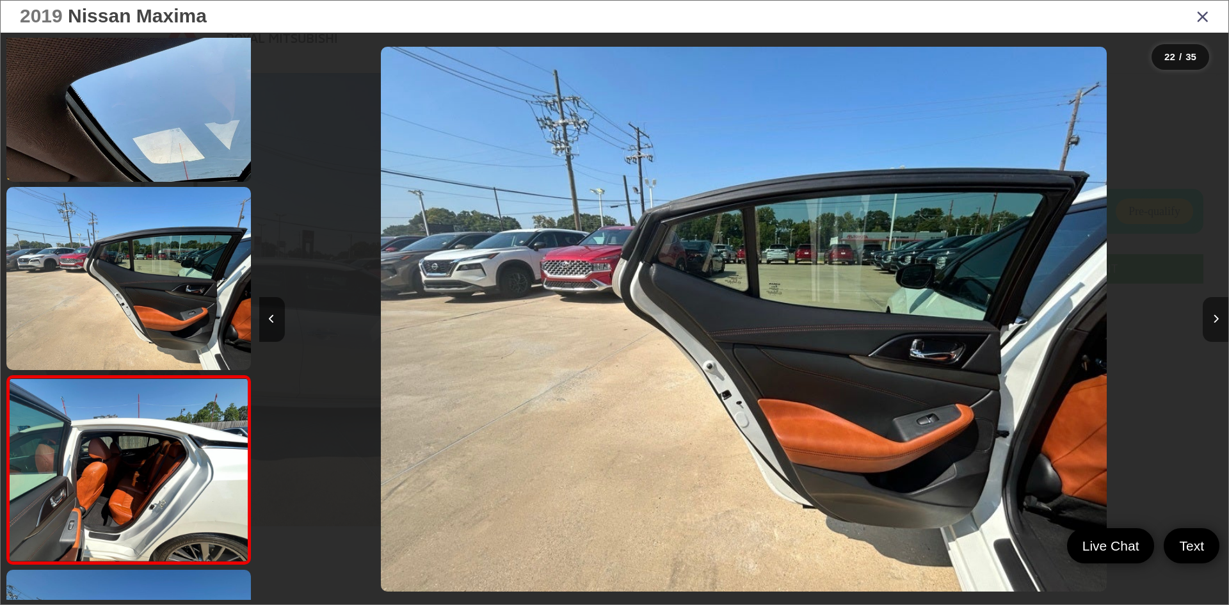
scroll to position [3807, 0]
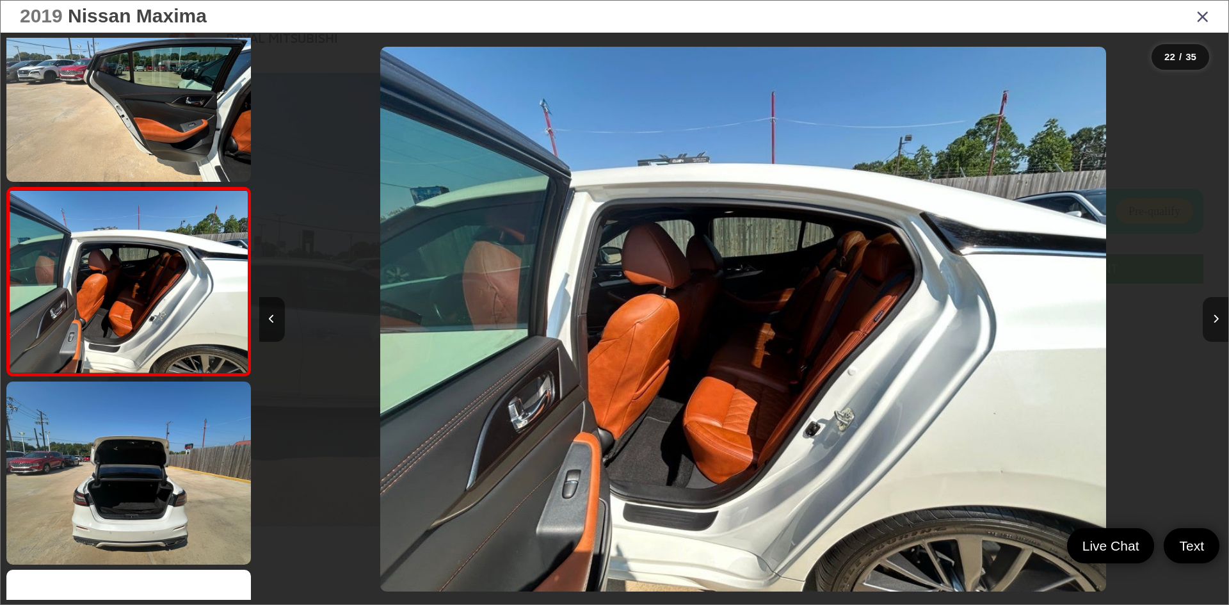
click at [1213, 312] on button "Next image" at bounding box center [1216, 319] width 26 height 45
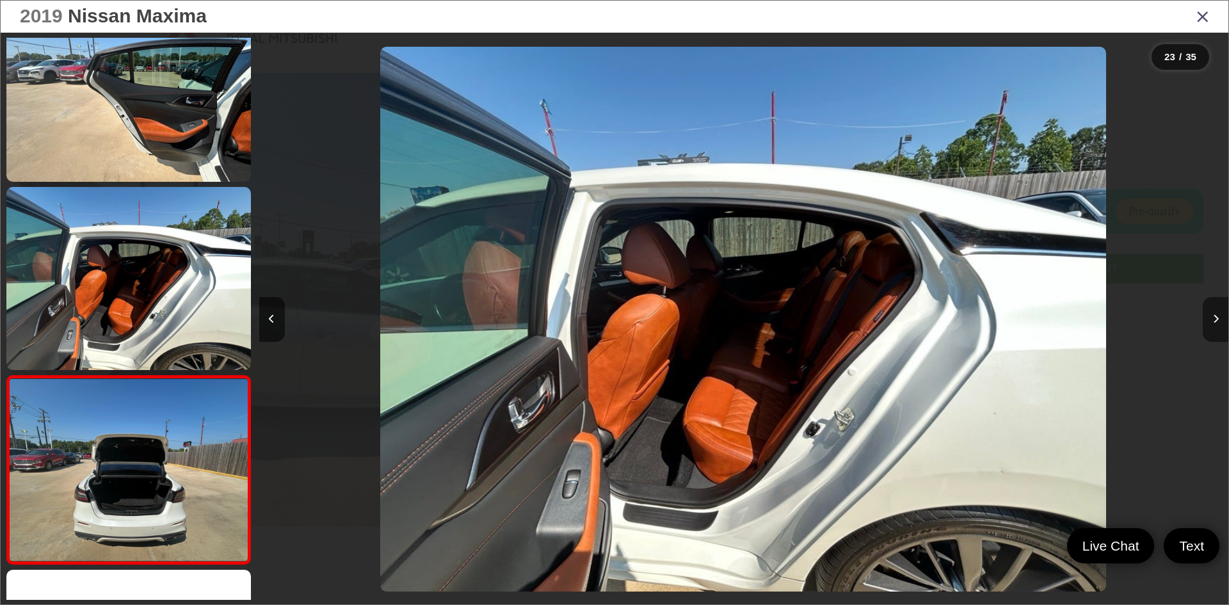
scroll to position [3995, 0]
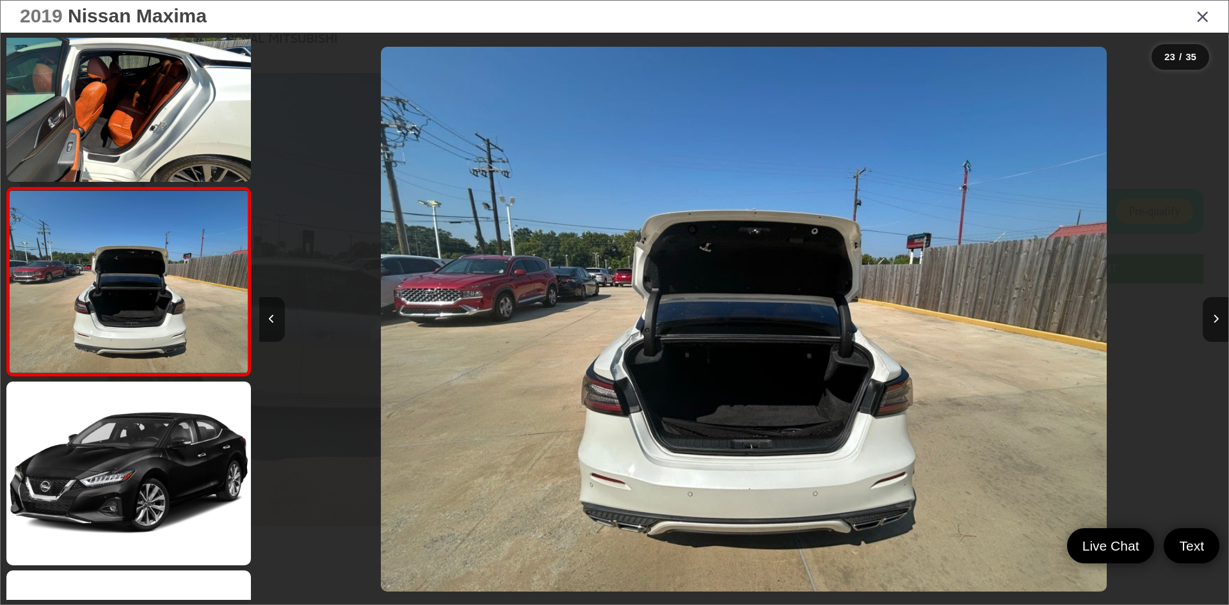
click at [273, 301] on button "Previous image" at bounding box center [272, 319] width 26 height 45
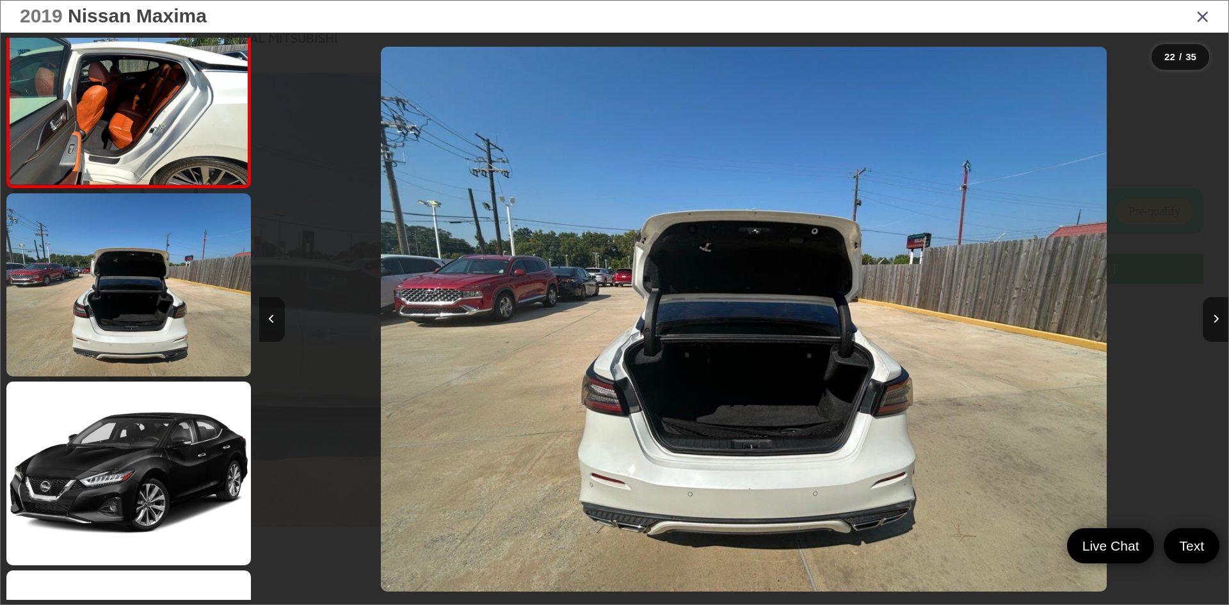
scroll to position [3807, 0]
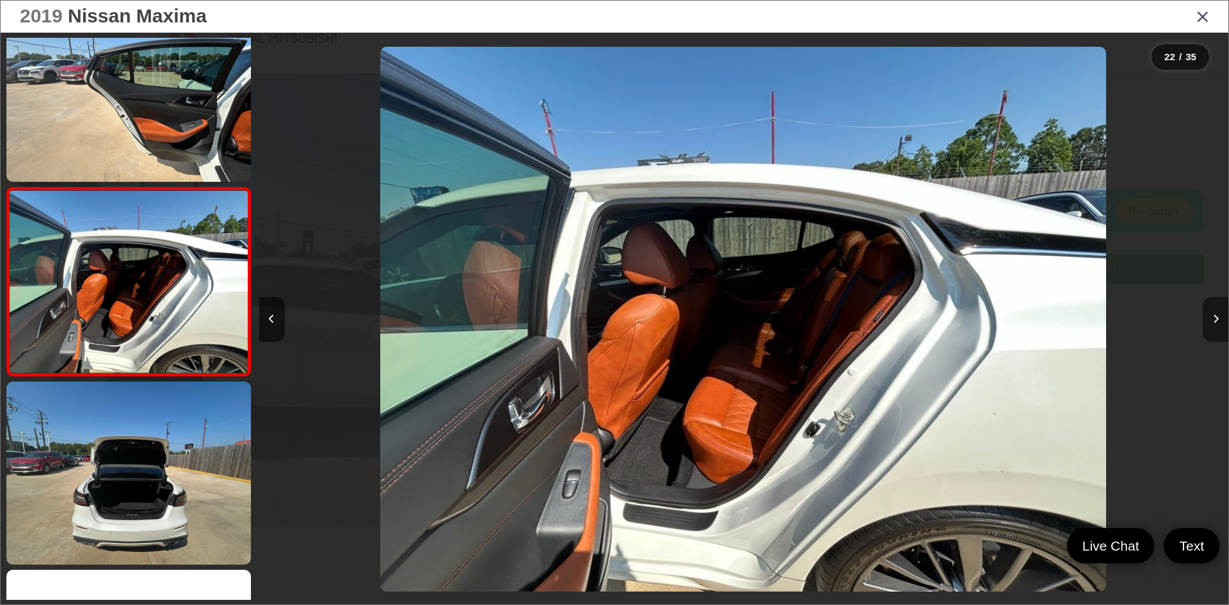
click at [1219, 327] on button "Next image" at bounding box center [1216, 319] width 26 height 45
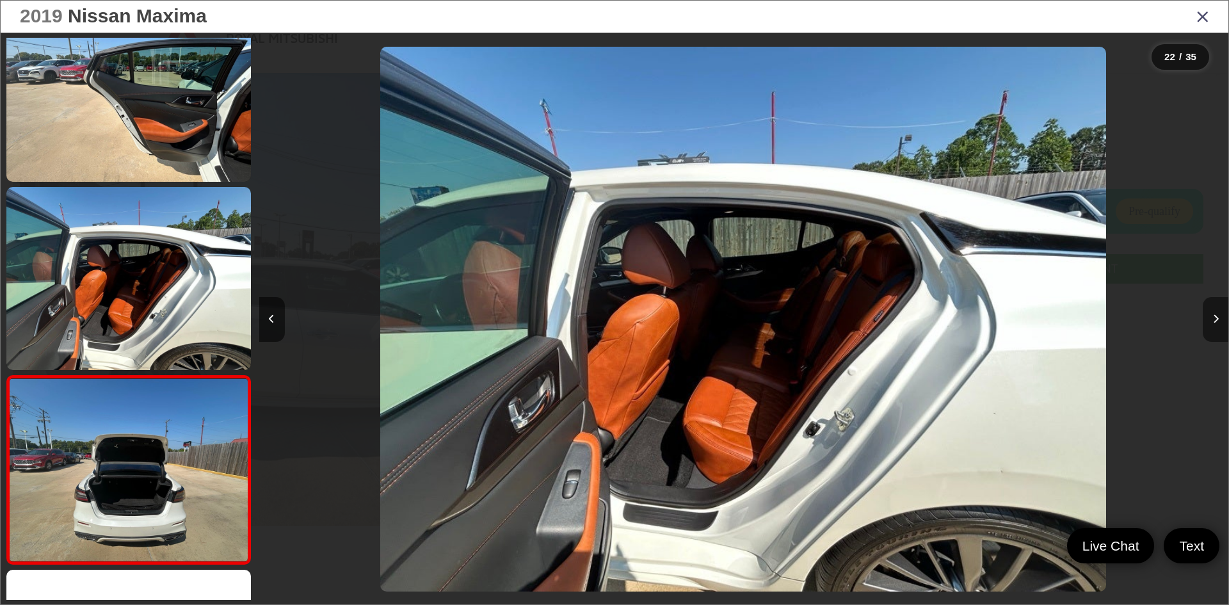
scroll to position [3995, 0]
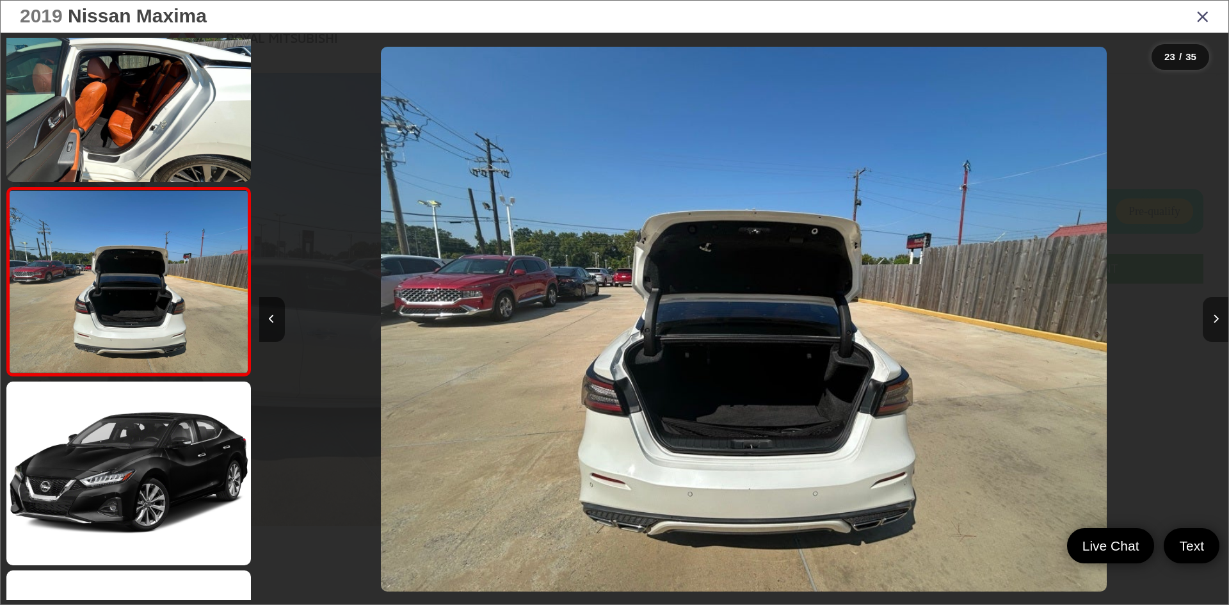
click at [1219, 327] on button "Next image" at bounding box center [1216, 319] width 26 height 45
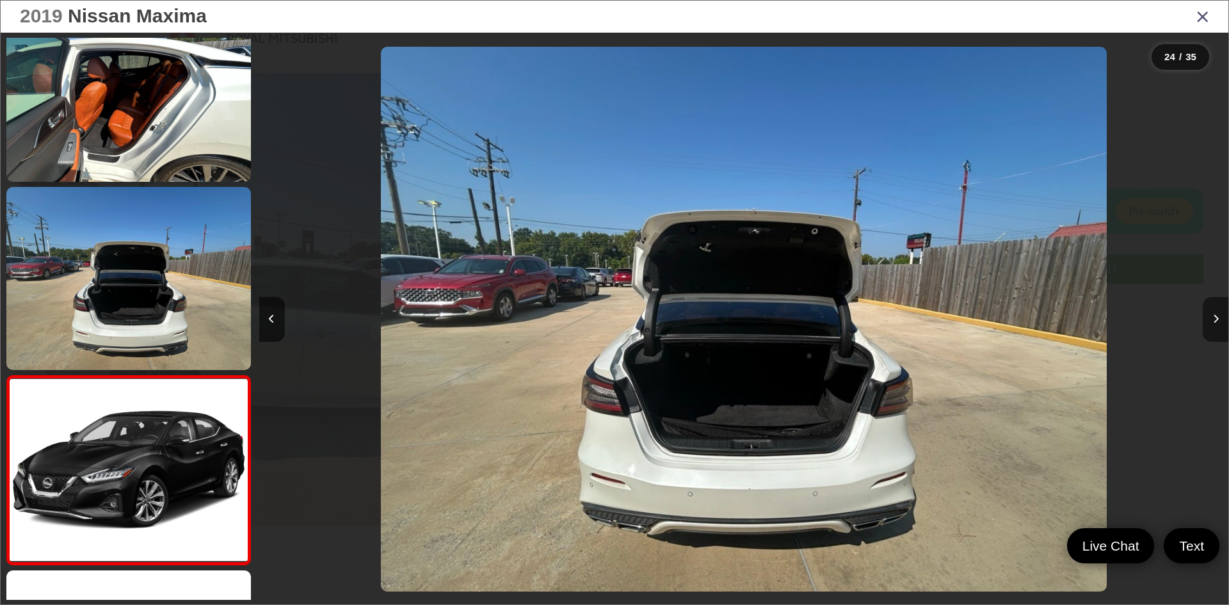
scroll to position [4183, 0]
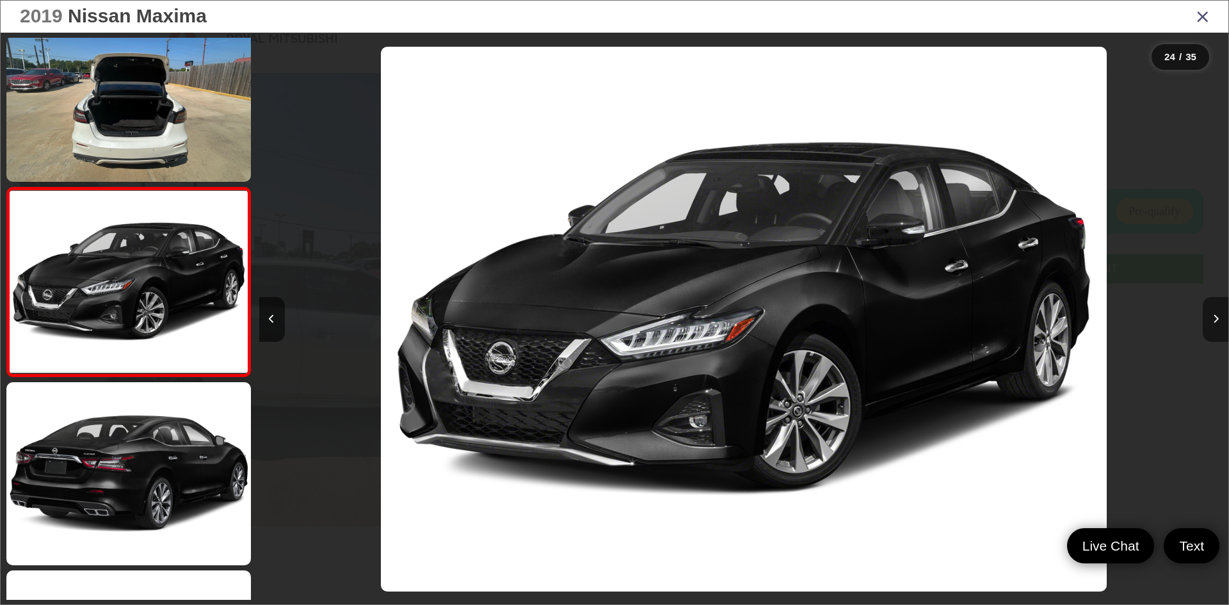
click at [1219, 327] on button "Next image" at bounding box center [1216, 319] width 26 height 45
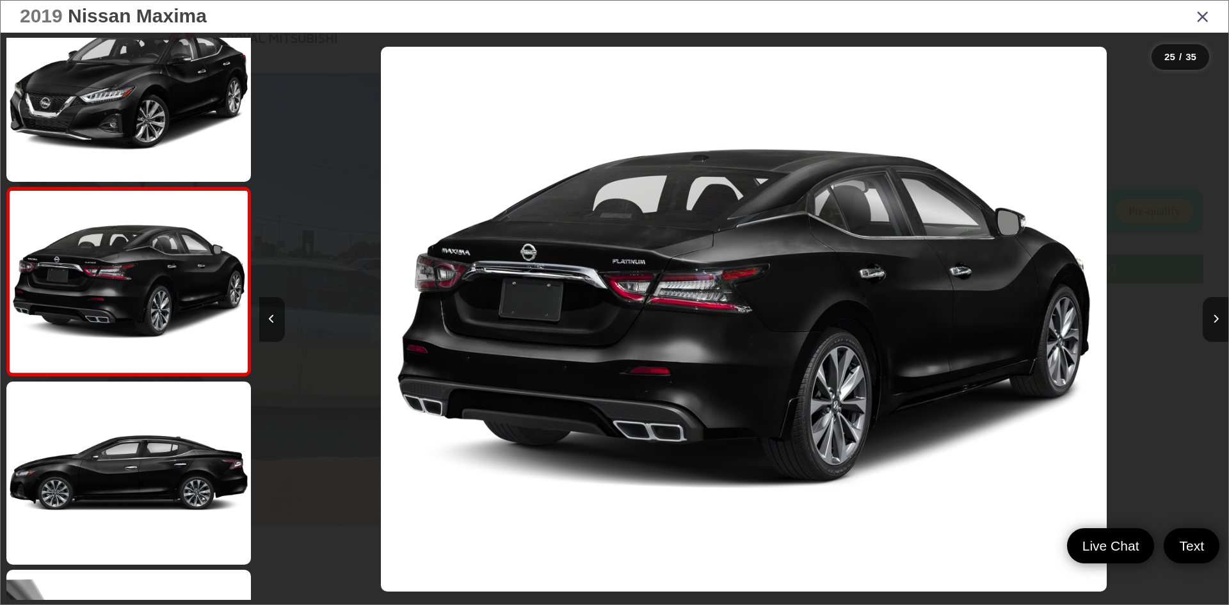
click at [273, 325] on button "Previous image" at bounding box center [272, 319] width 26 height 45
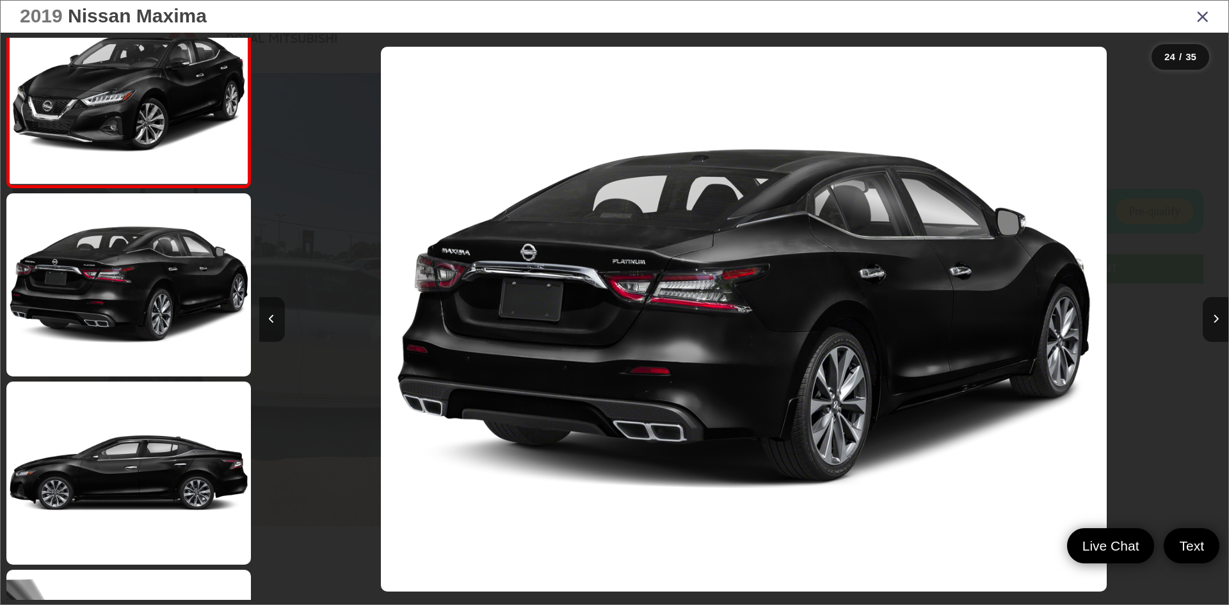
scroll to position [4183, 0]
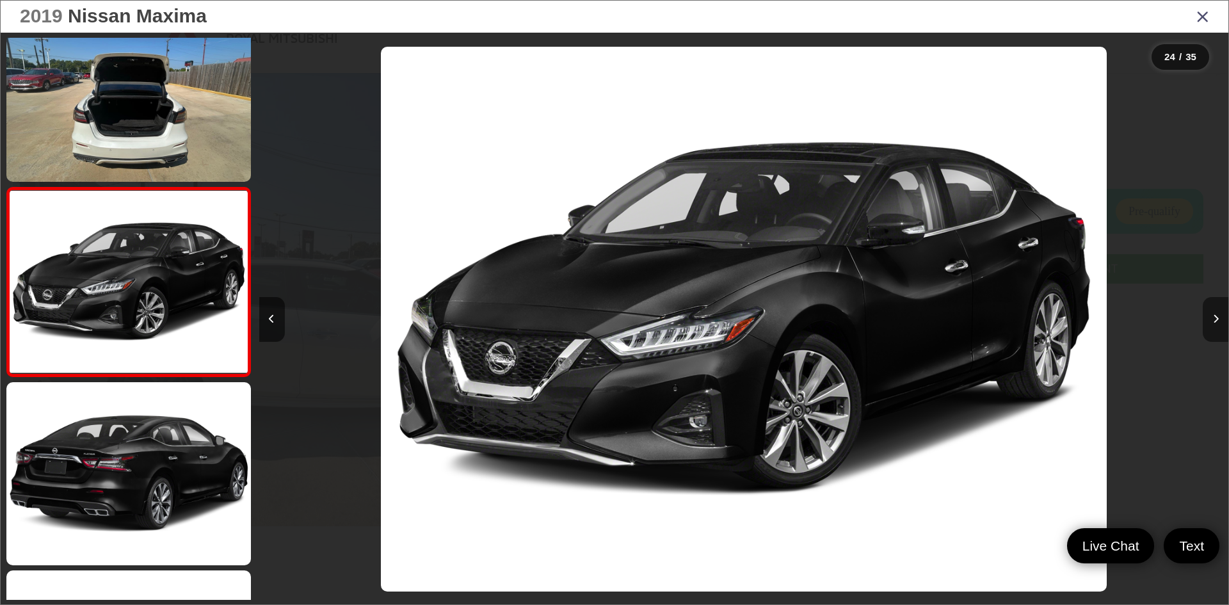
click at [1219, 325] on button "Next image" at bounding box center [1216, 319] width 26 height 45
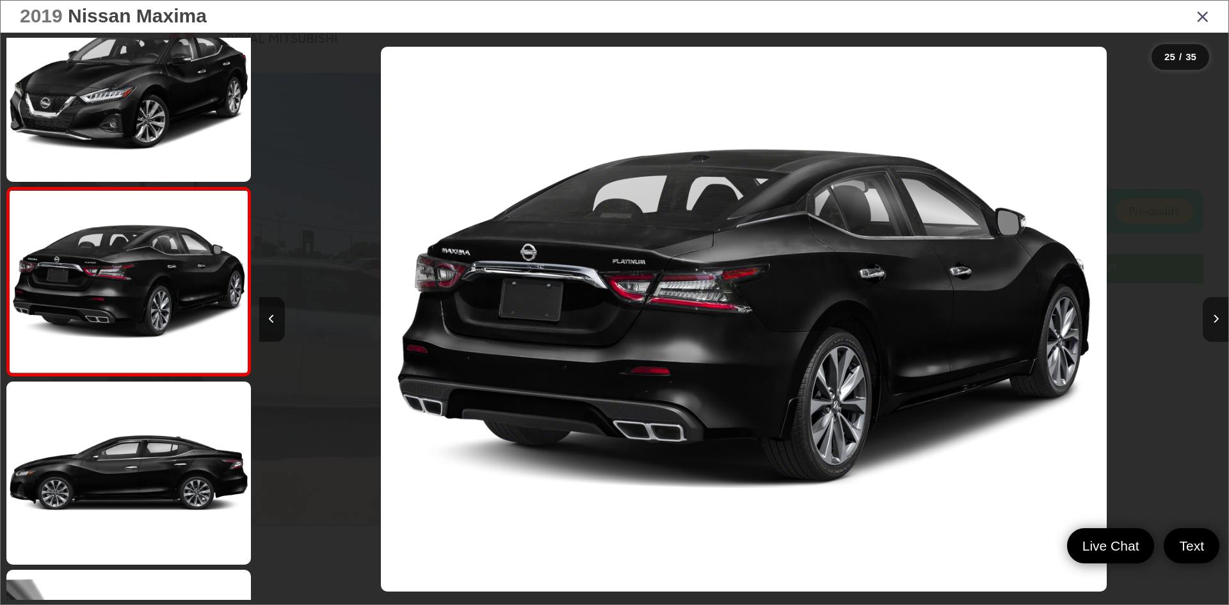
click at [1219, 325] on button "Next image" at bounding box center [1216, 319] width 26 height 45
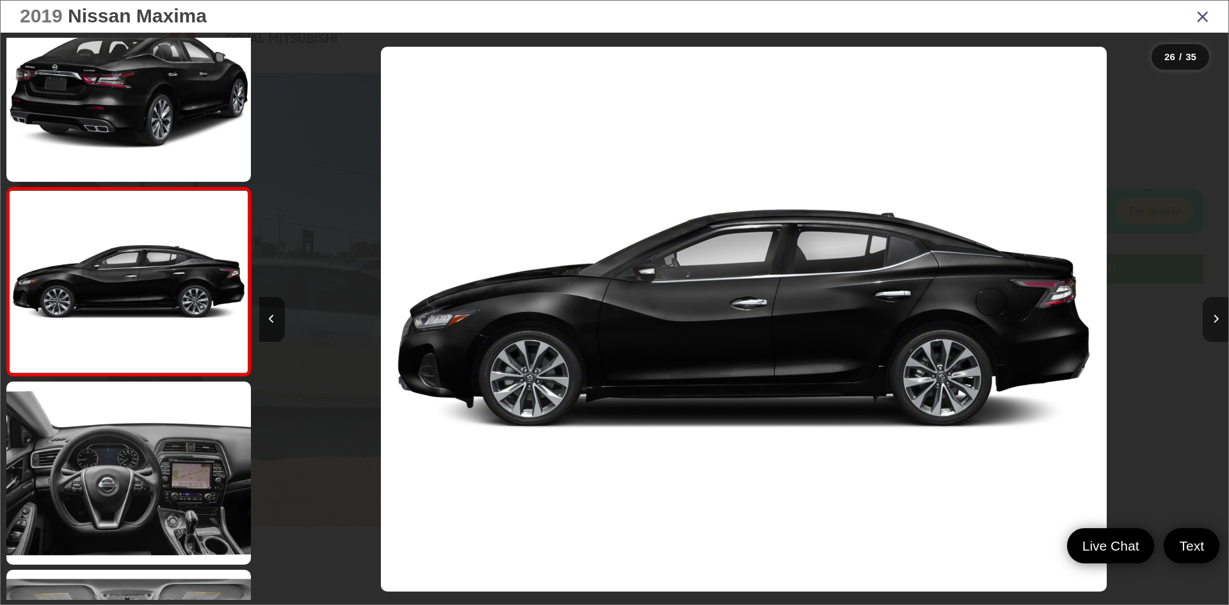
click at [1219, 325] on button "Next image" at bounding box center [1216, 319] width 26 height 45
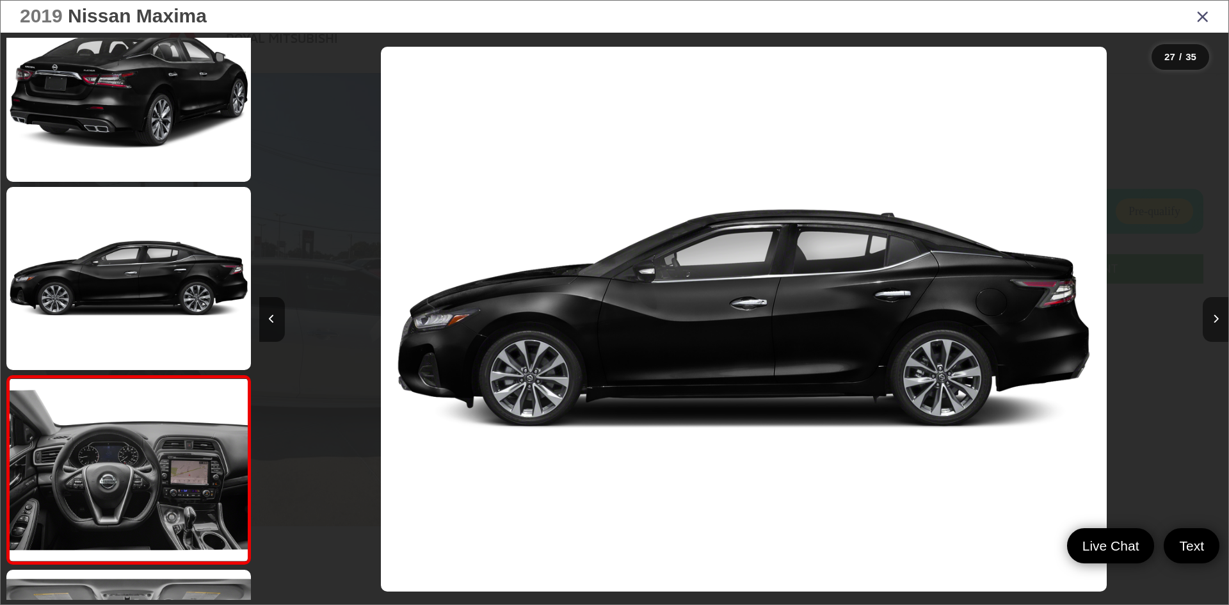
scroll to position [4749, 0]
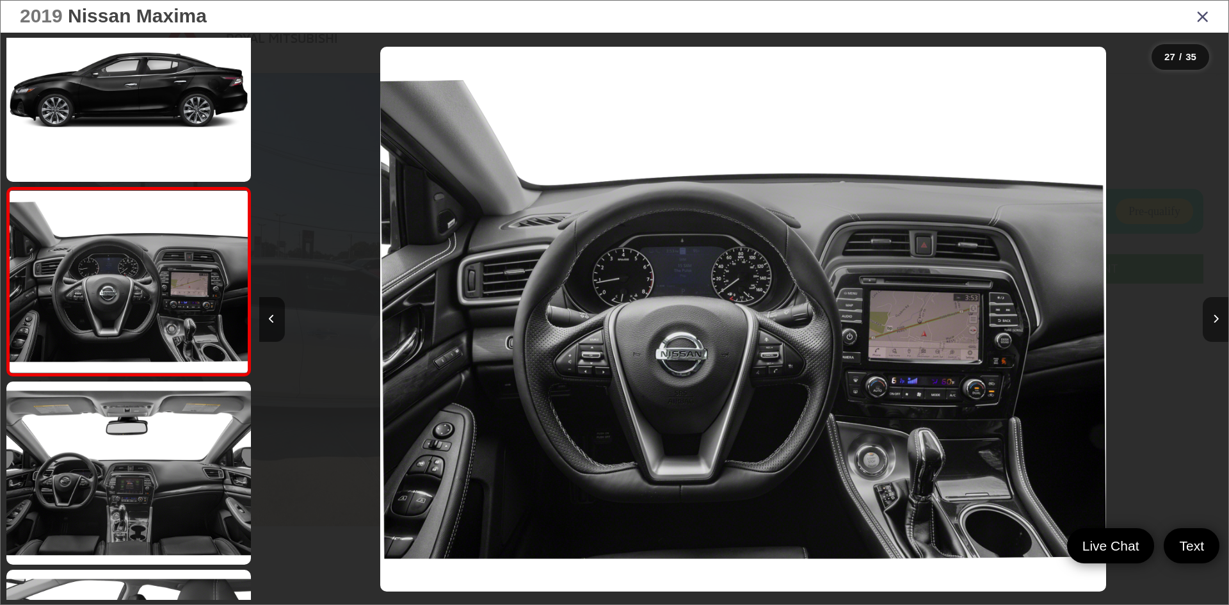
click at [1215, 318] on icon "Next image" at bounding box center [1216, 318] width 6 height 9
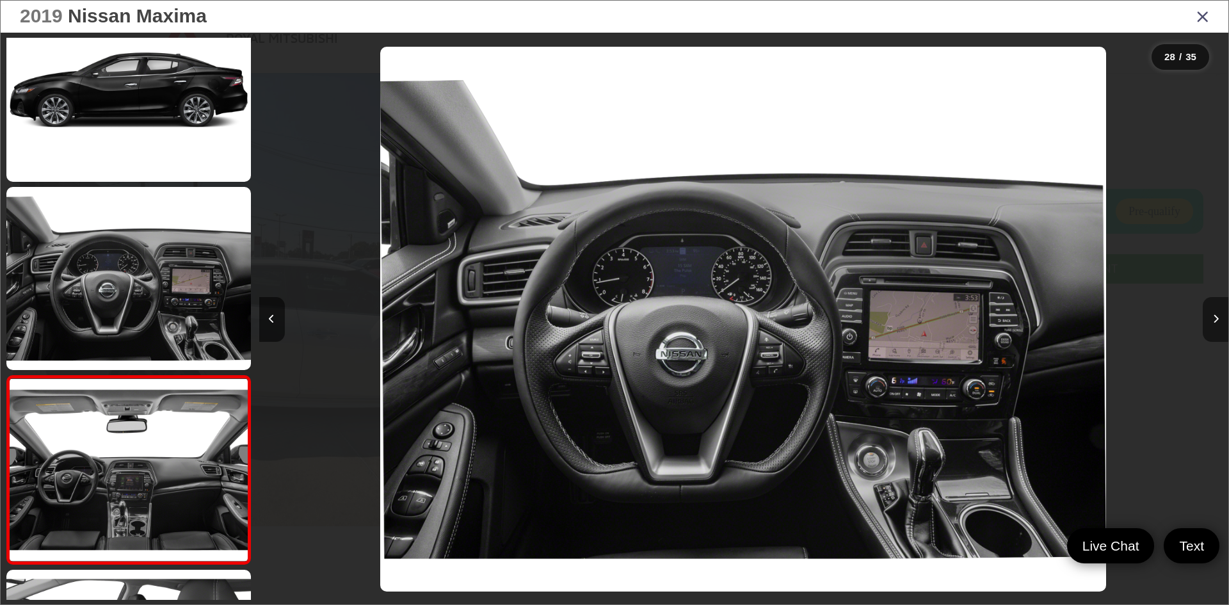
scroll to position [4937, 0]
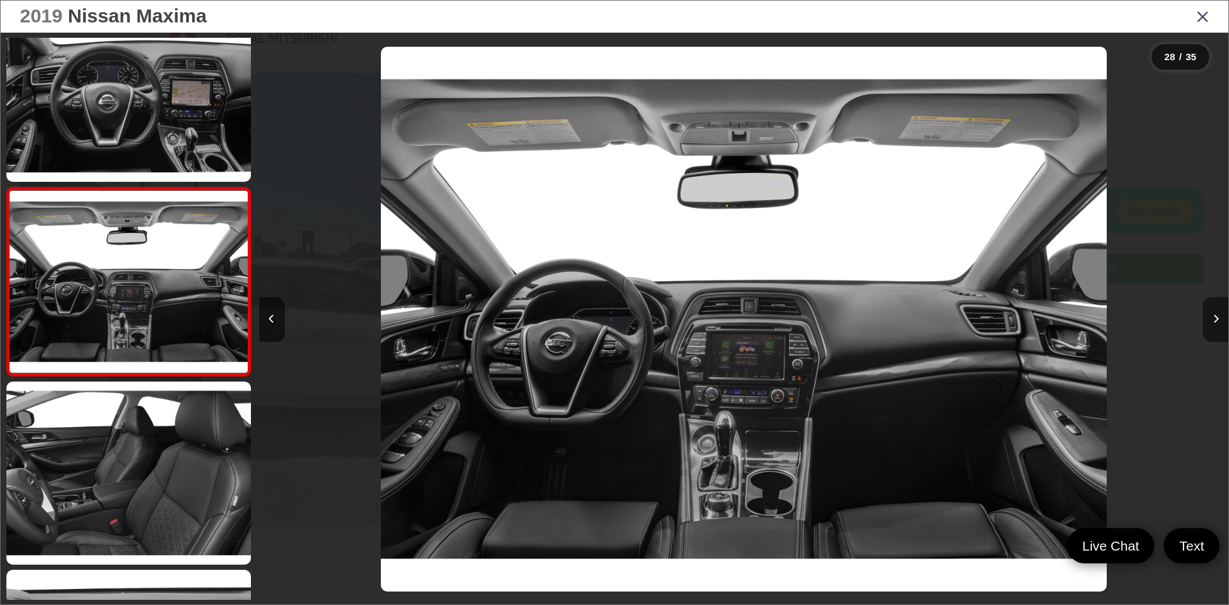
click at [1215, 318] on icon "Next image" at bounding box center [1216, 318] width 6 height 9
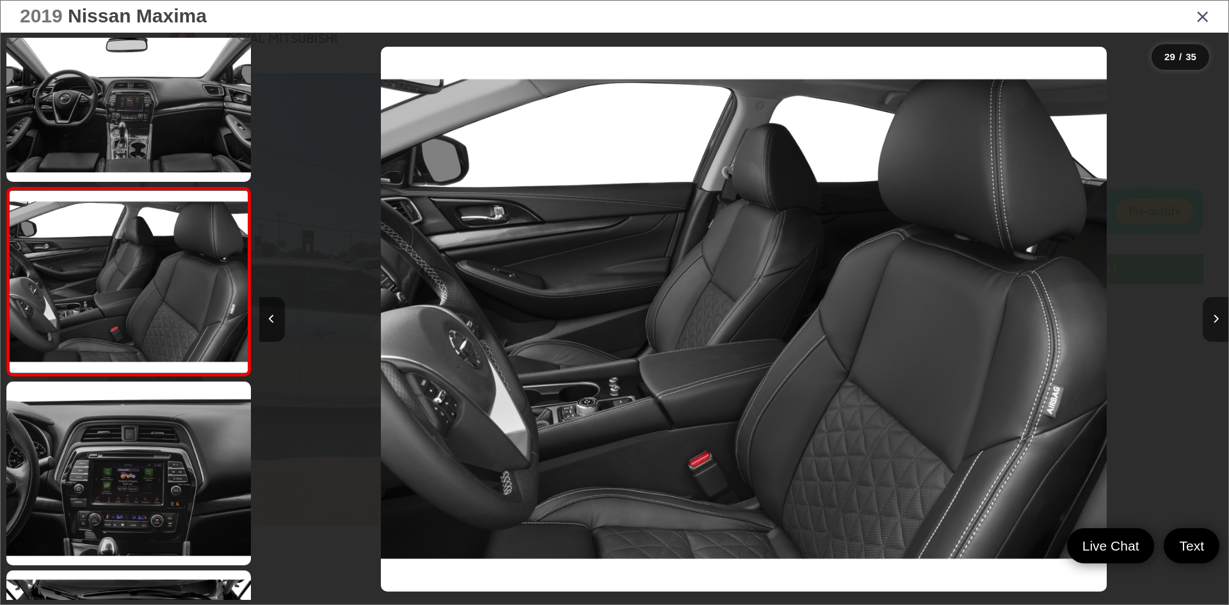
click at [1215, 318] on icon "Next image" at bounding box center [1216, 318] width 6 height 9
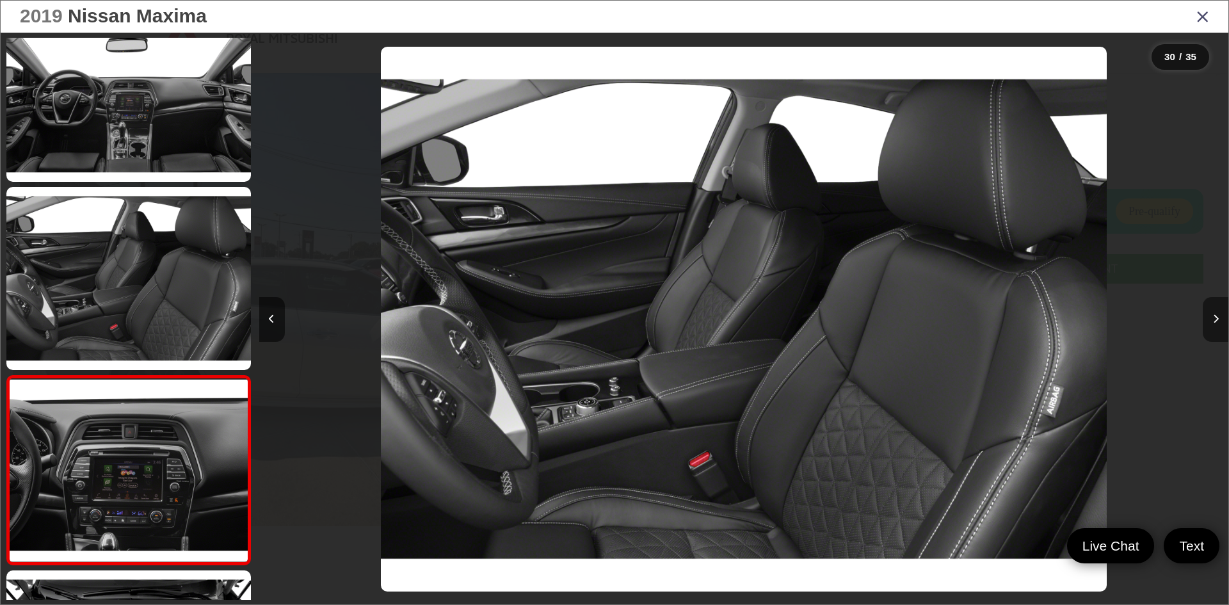
scroll to position [5313, 0]
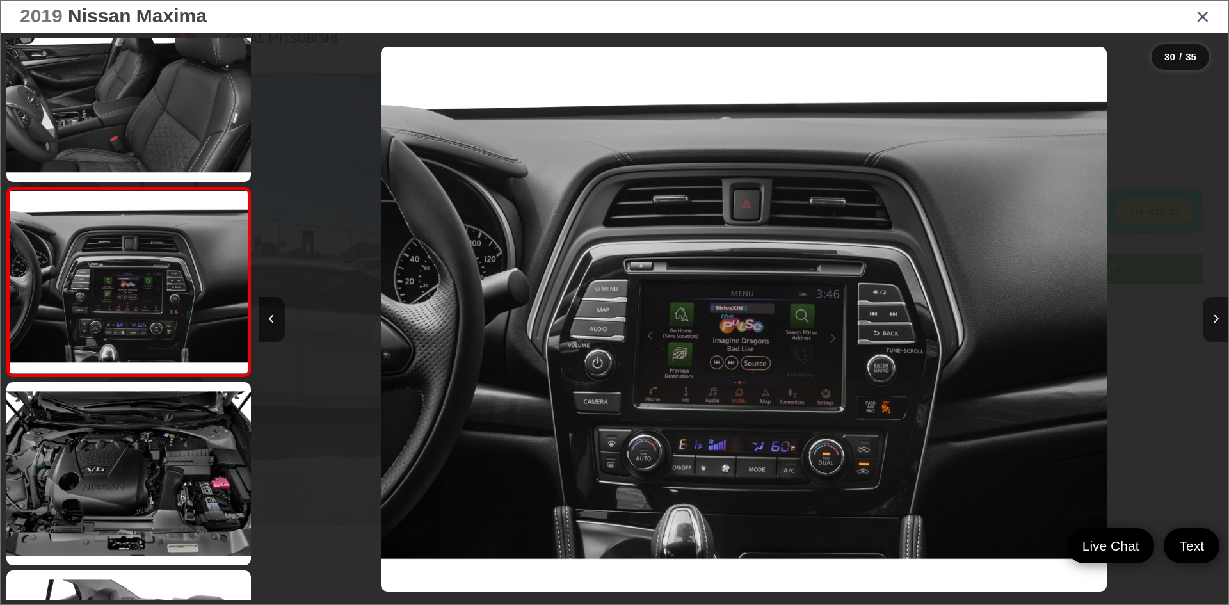
click at [1215, 318] on icon "Next image" at bounding box center [1216, 318] width 6 height 9
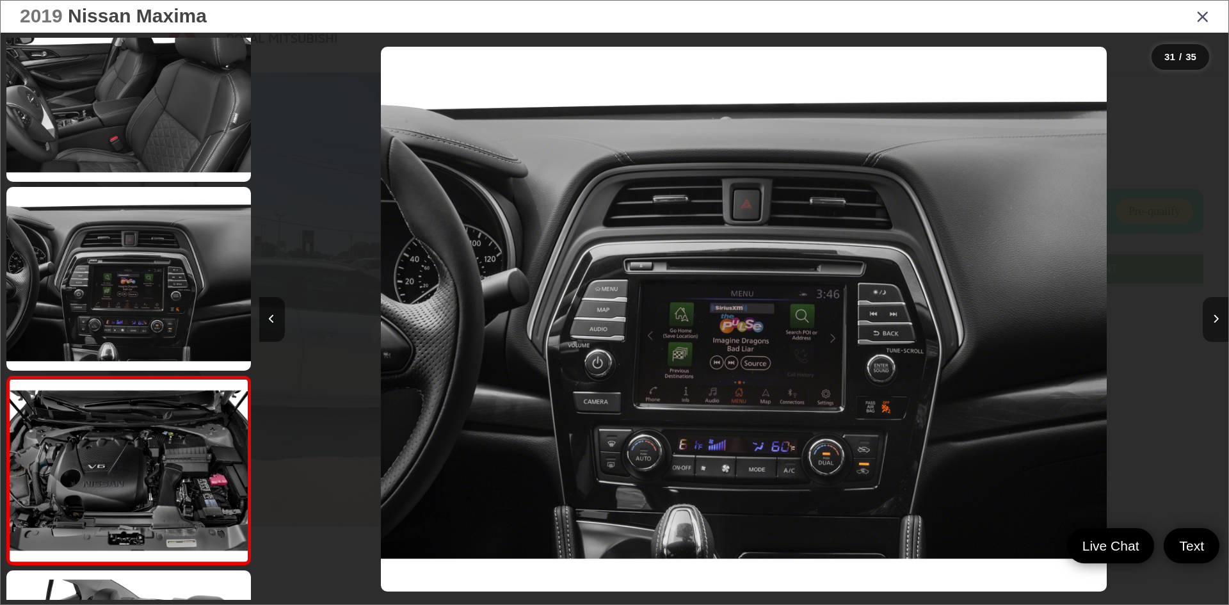
scroll to position [5502, 0]
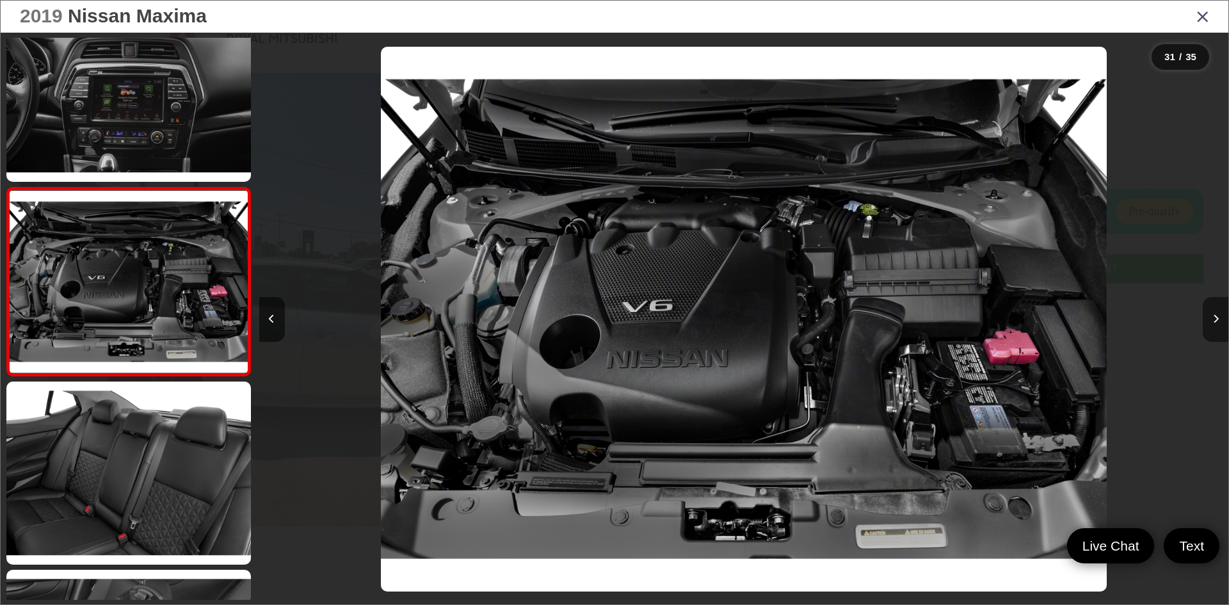
click at [1215, 318] on icon "Next image" at bounding box center [1216, 318] width 6 height 9
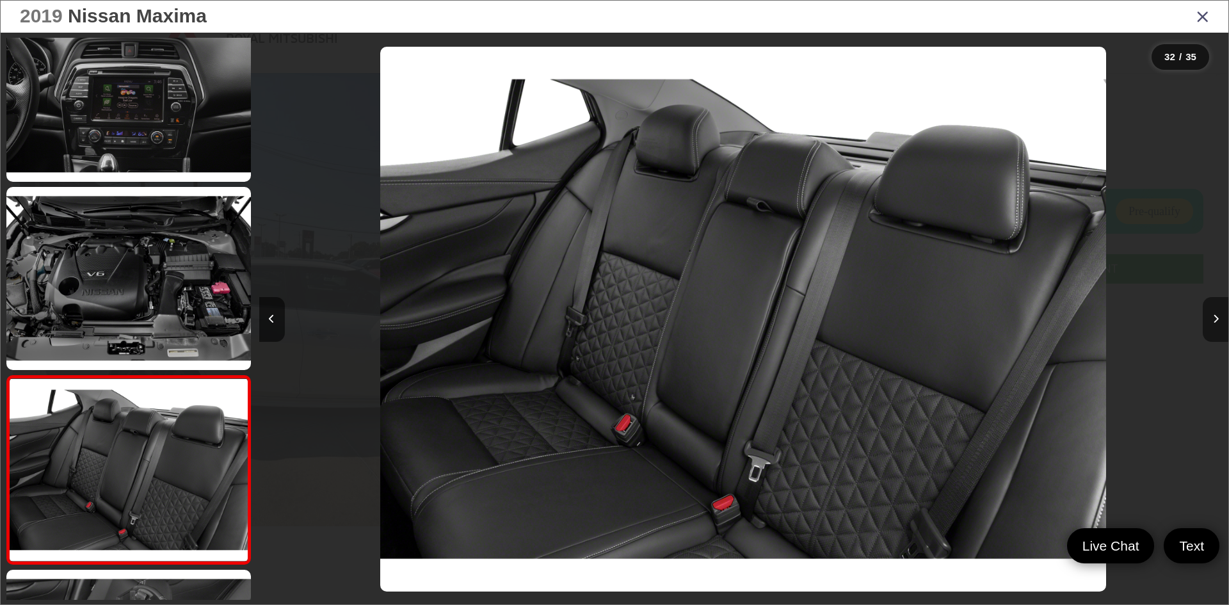
scroll to position [5690, 0]
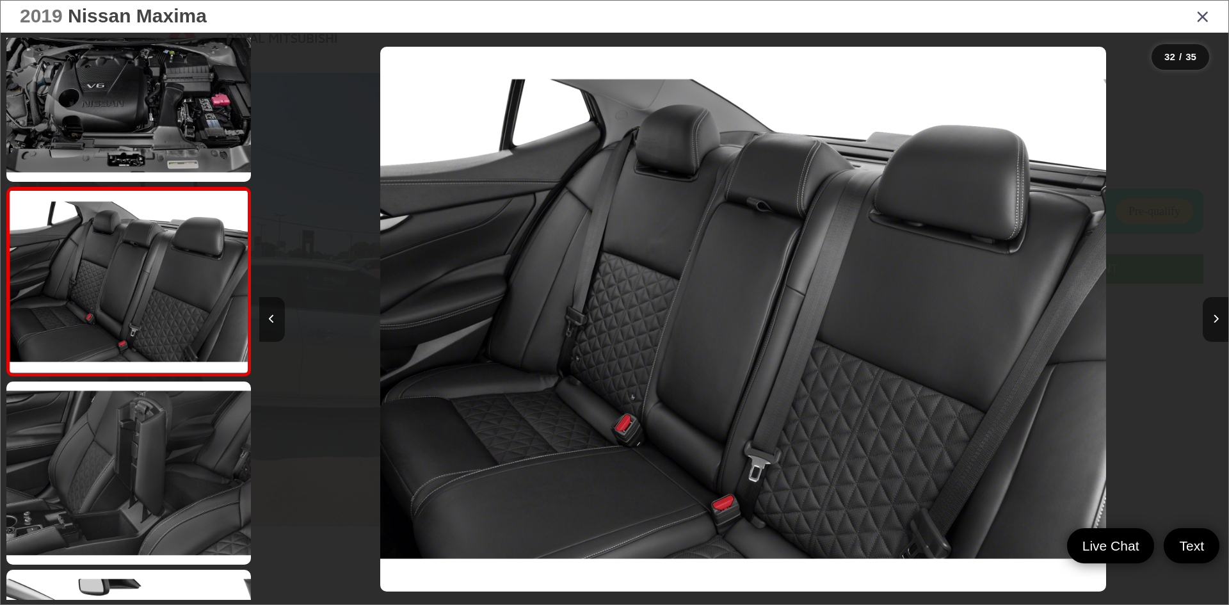
click at [275, 327] on button "Previous image" at bounding box center [272, 319] width 26 height 45
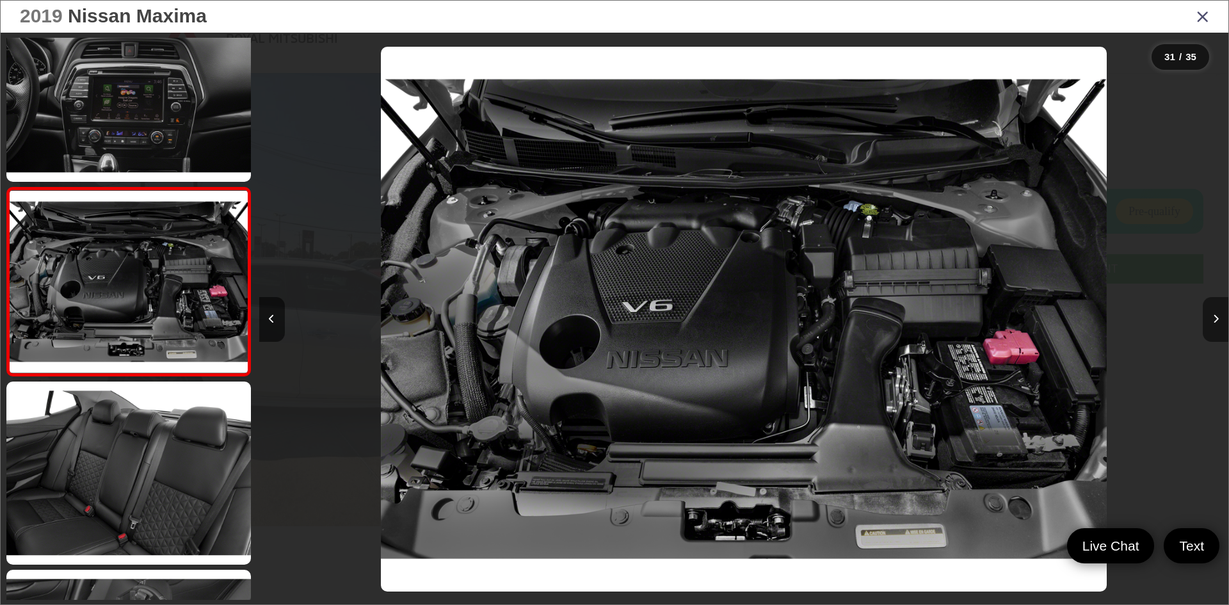
click at [1213, 302] on button "Next image" at bounding box center [1216, 319] width 26 height 45
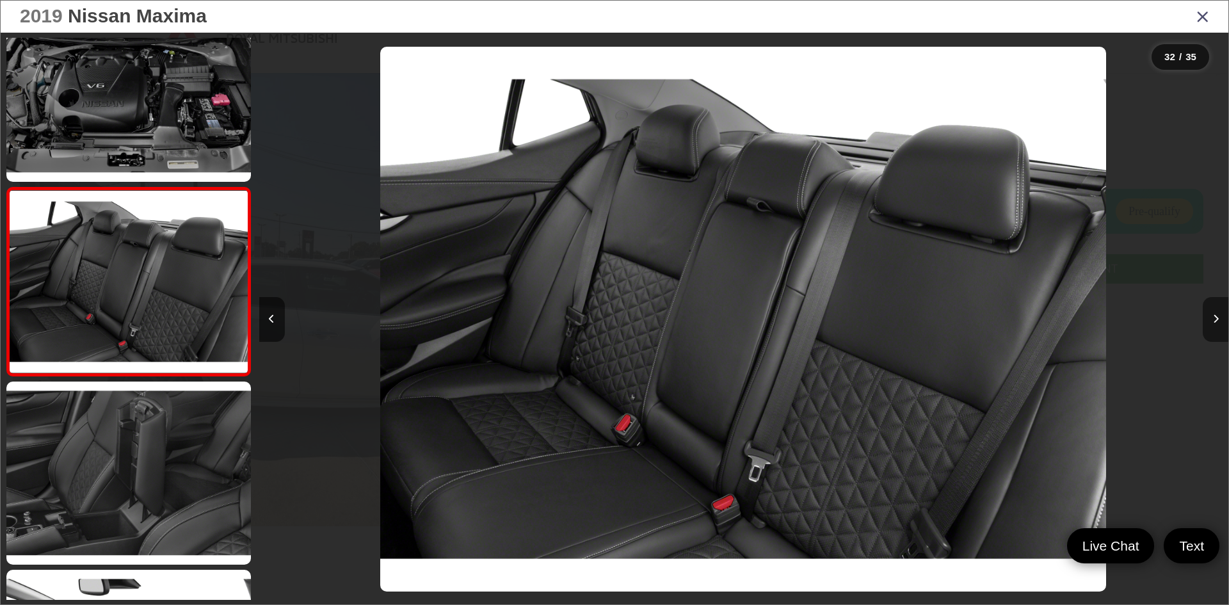
click at [1213, 302] on button "Next image" at bounding box center [1216, 319] width 26 height 45
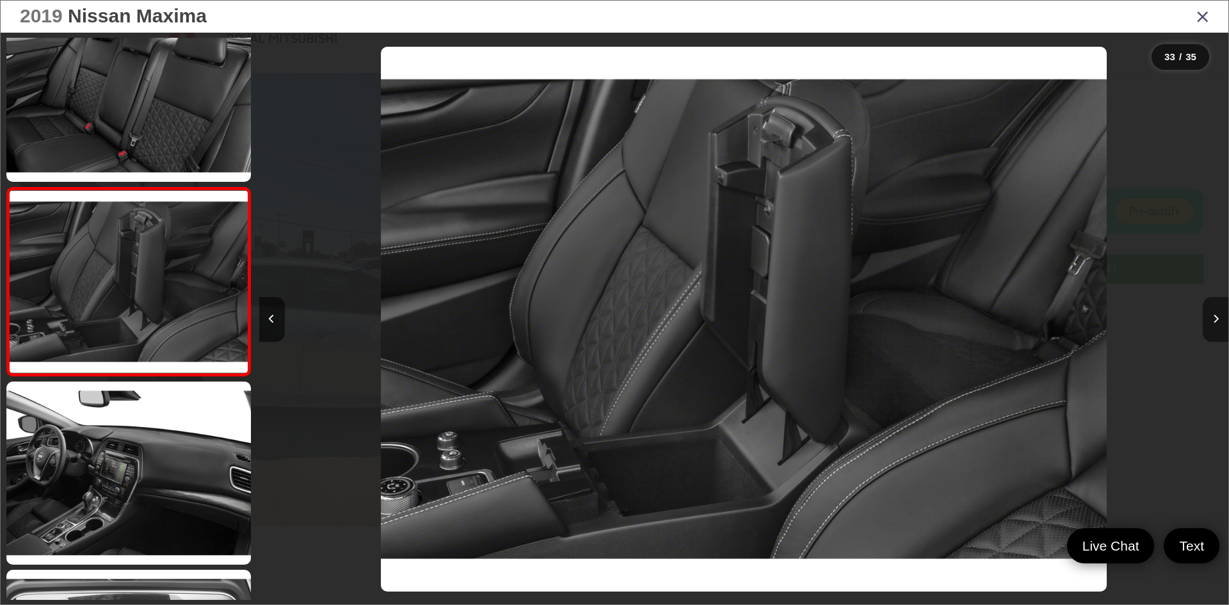
click at [1213, 302] on button "Next image" at bounding box center [1216, 319] width 26 height 45
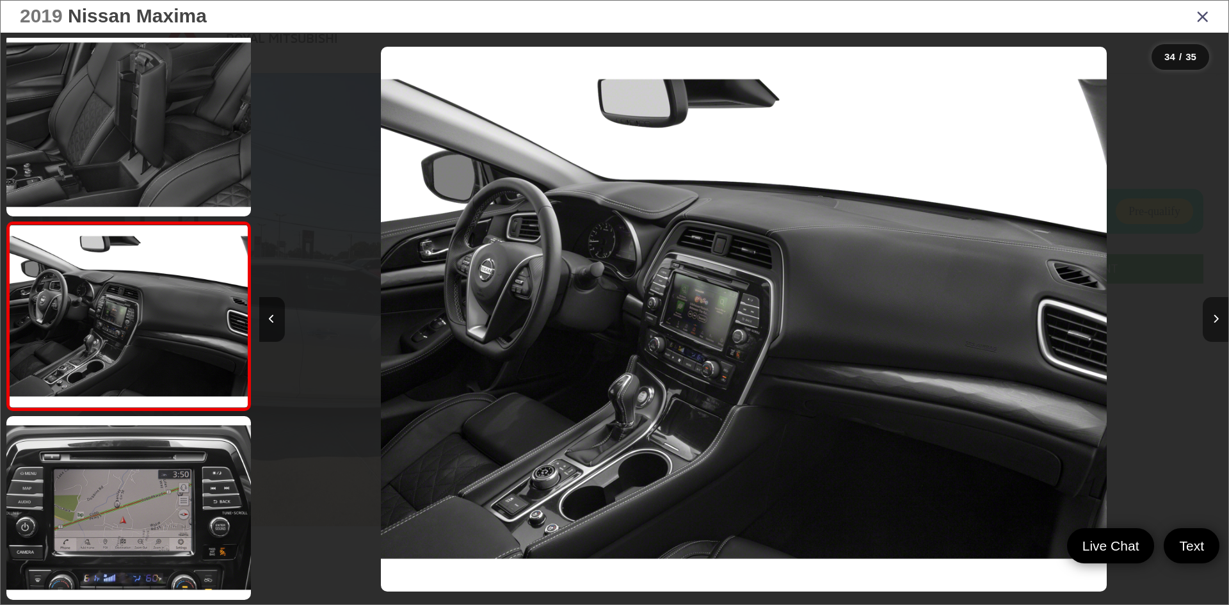
click at [1219, 316] on button "Next image" at bounding box center [1216, 319] width 26 height 45
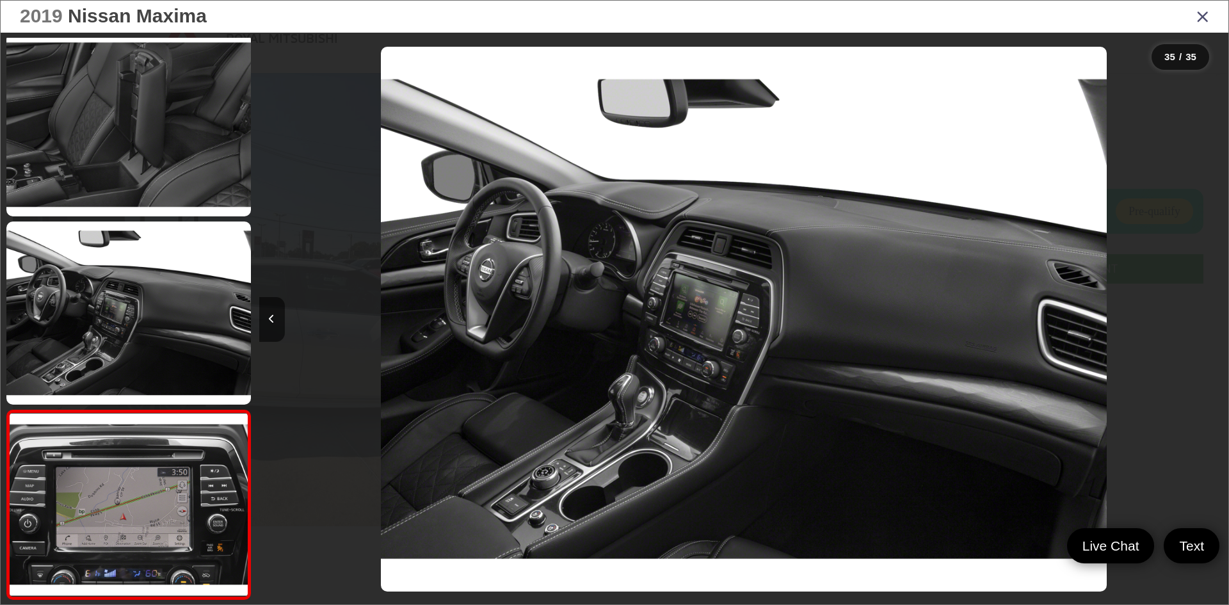
scroll to position [0, 32965]
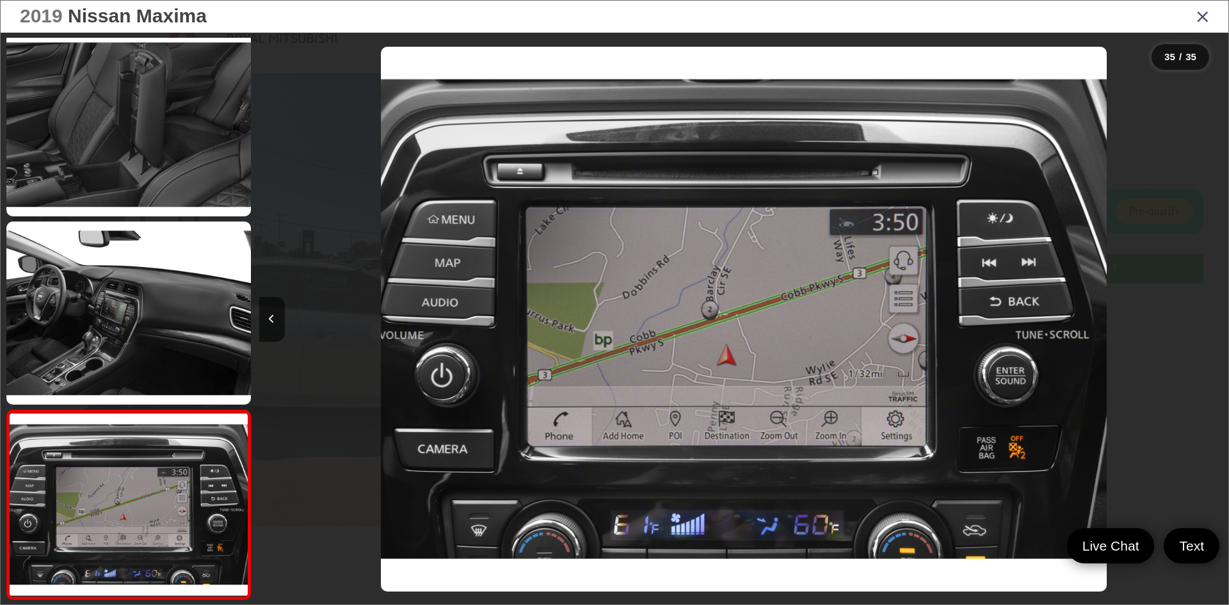
click at [1219, 316] on div at bounding box center [1107, 319] width 243 height 573
